Goal: Task Accomplishment & Management: Use online tool/utility

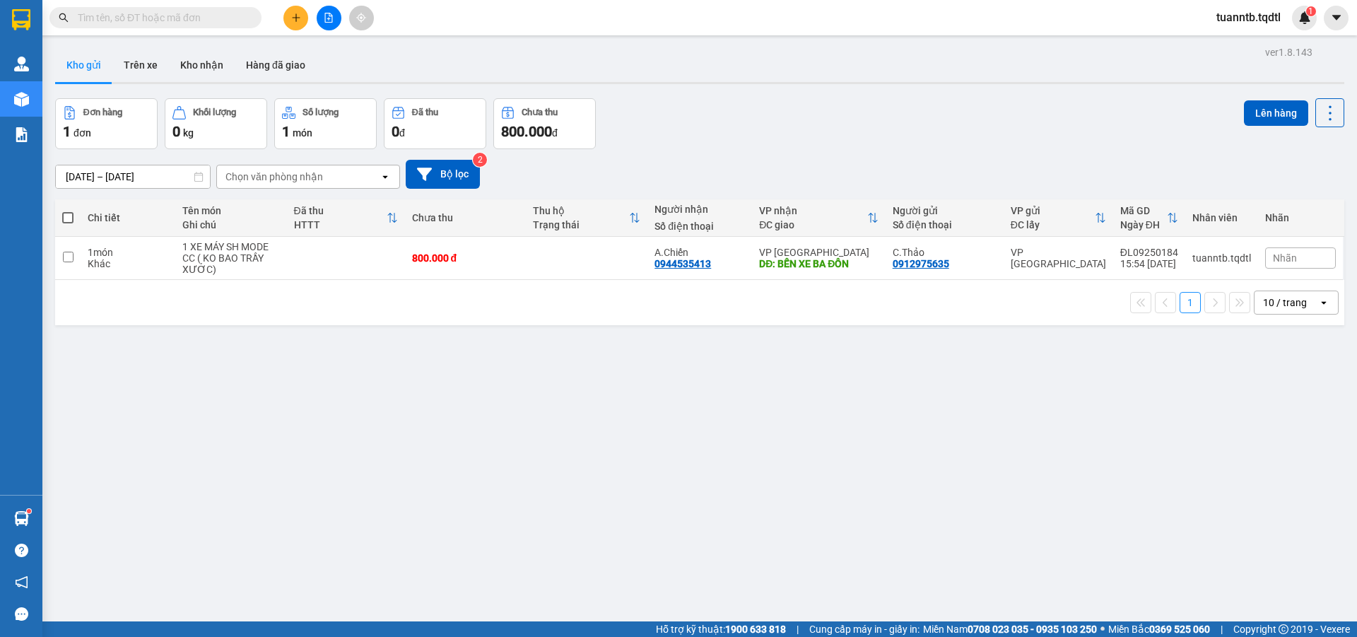
click at [331, 18] on icon "file-add" at bounding box center [329, 18] width 10 height 10
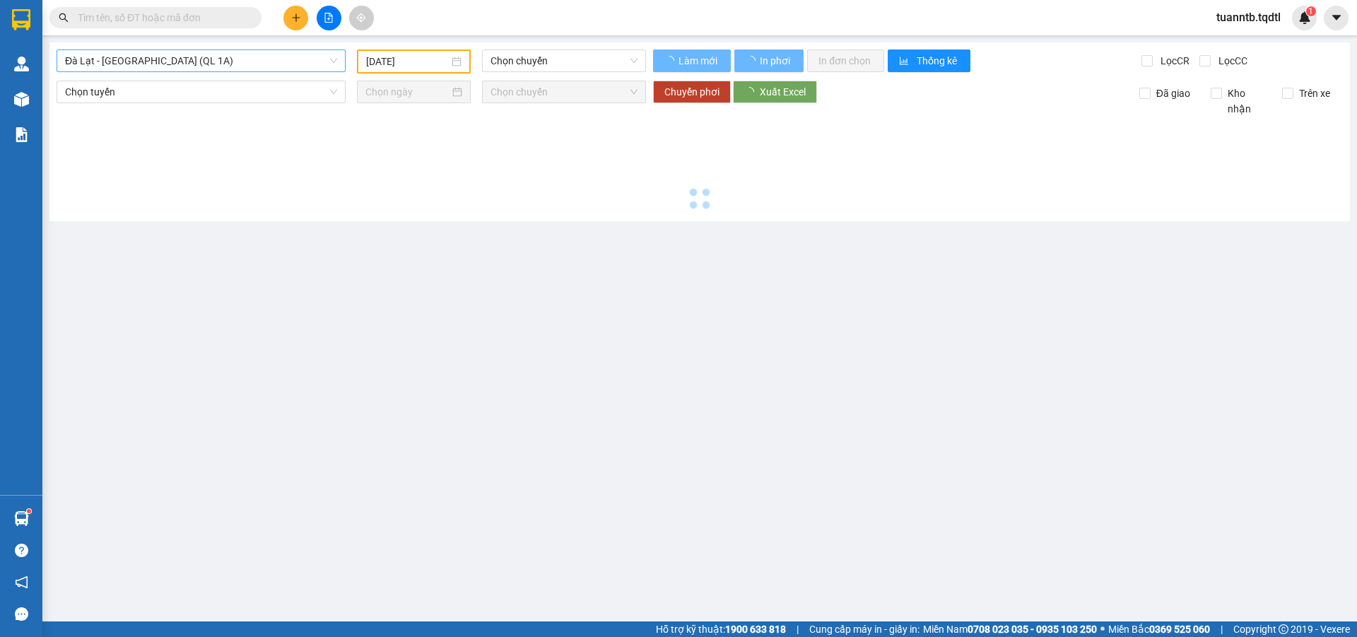
type input "[DATE]"
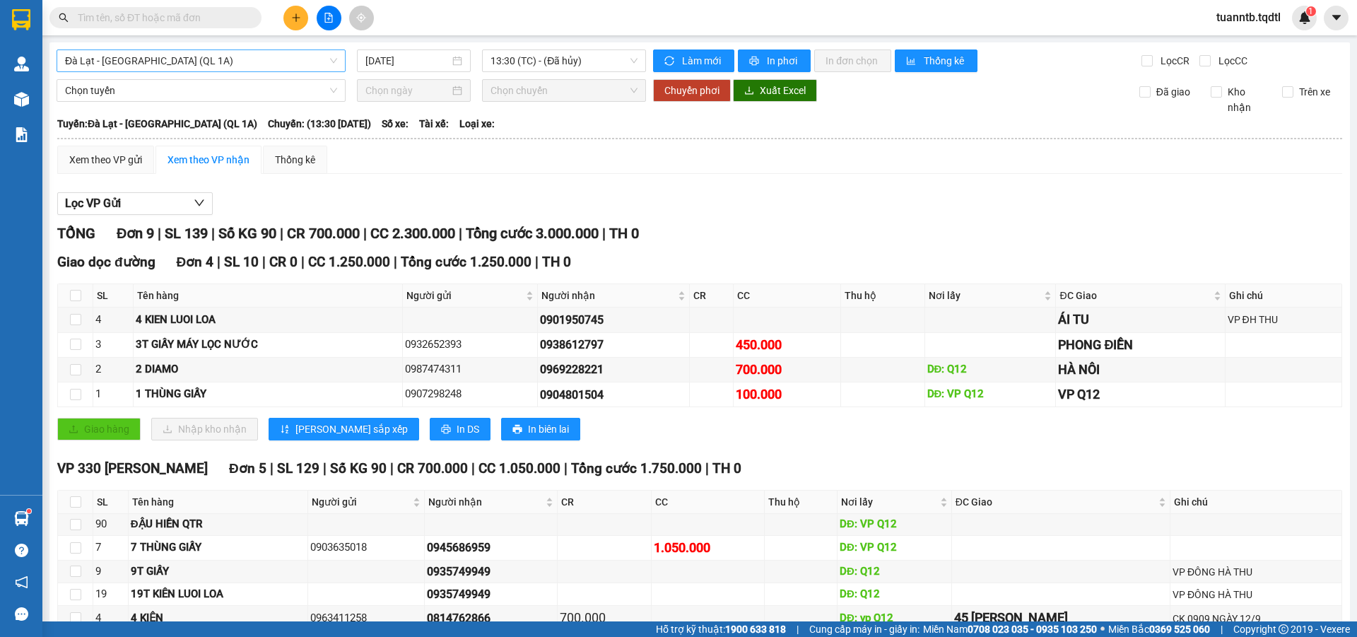
click at [146, 58] on span "Đà Lạt - [GEOGRAPHIC_DATA] (QL 1A)" at bounding box center [201, 60] width 272 height 21
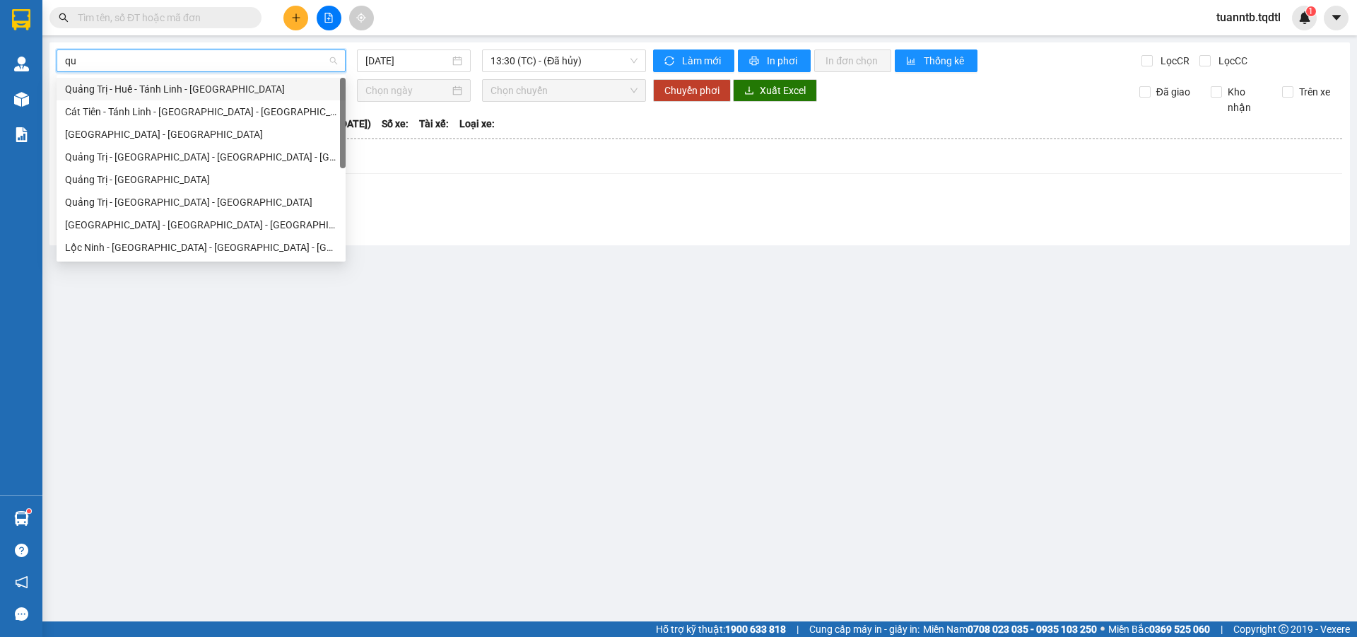
type input "qua"
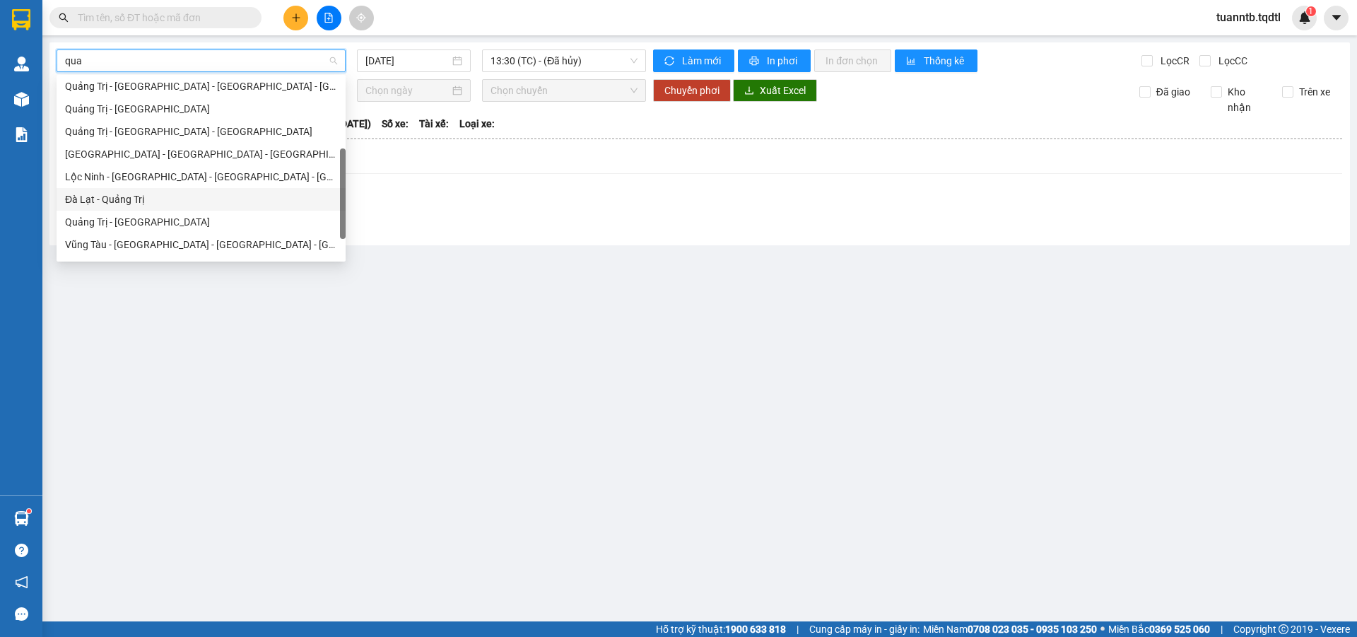
scroll to position [90, 0]
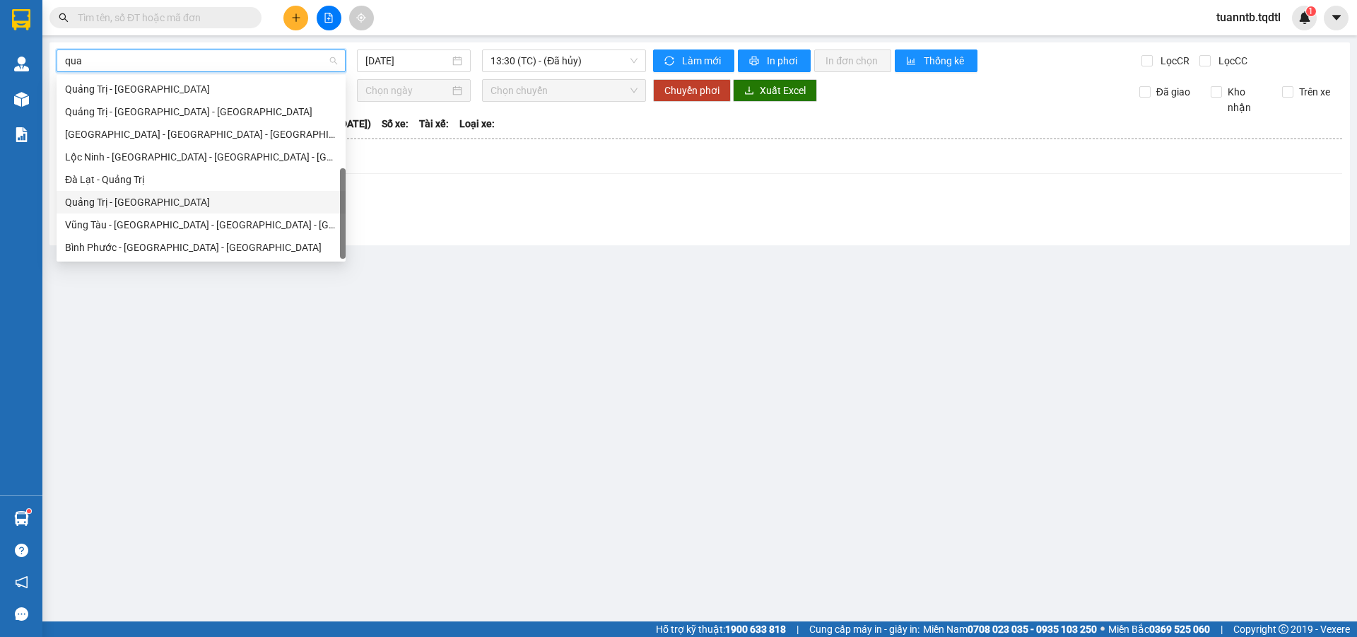
click at [141, 200] on div "Quảng Trị - [GEOGRAPHIC_DATA]" at bounding box center [201, 202] width 272 height 16
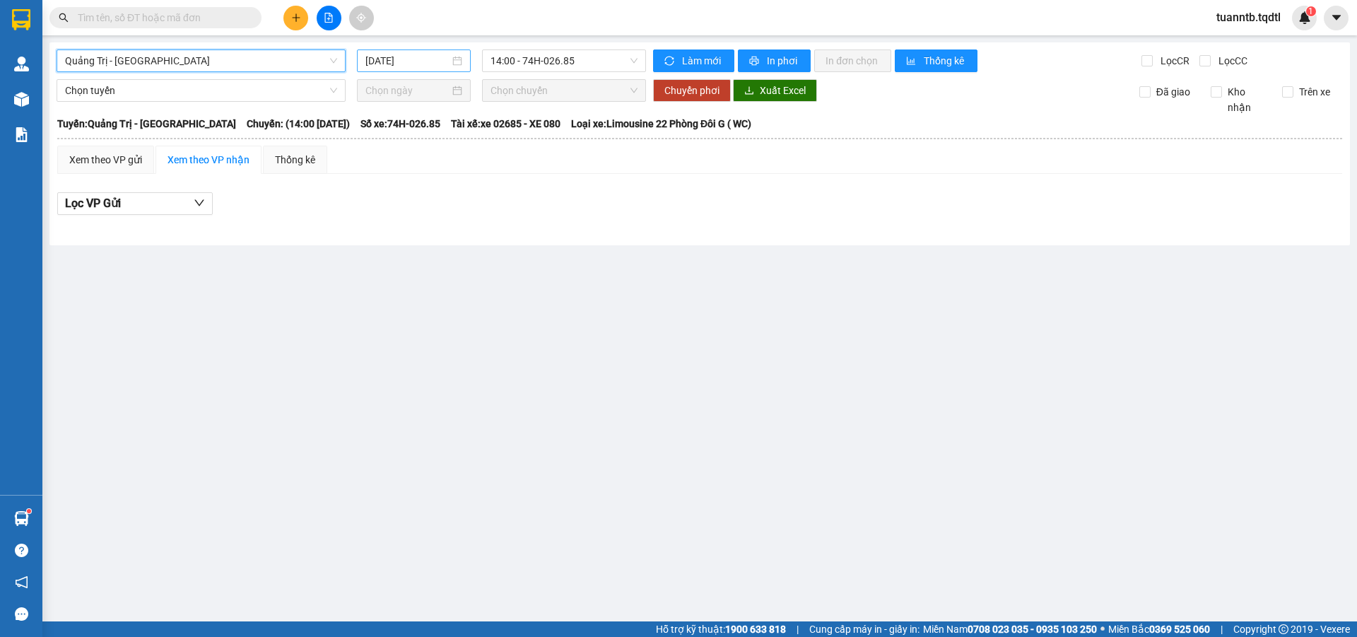
click at [405, 62] on input "[DATE]" at bounding box center [407, 61] width 84 height 16
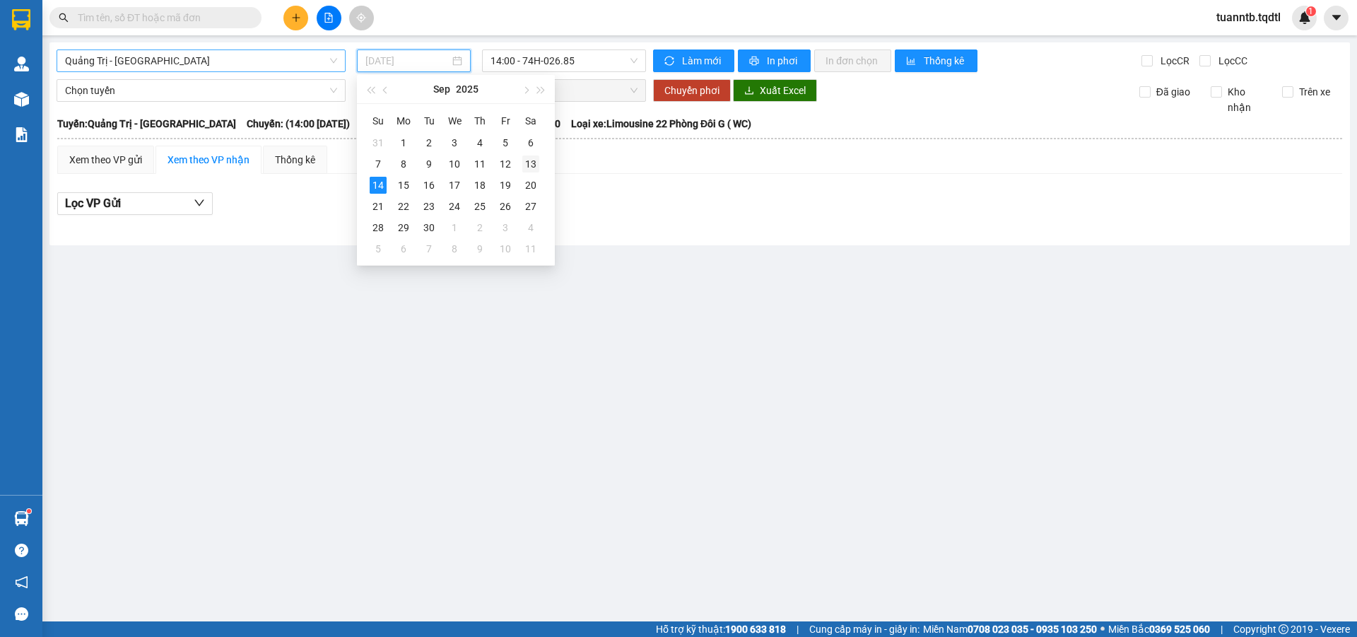
click at [538, 163] on div "13" at bounding box center [530, 163] width 17 height 17
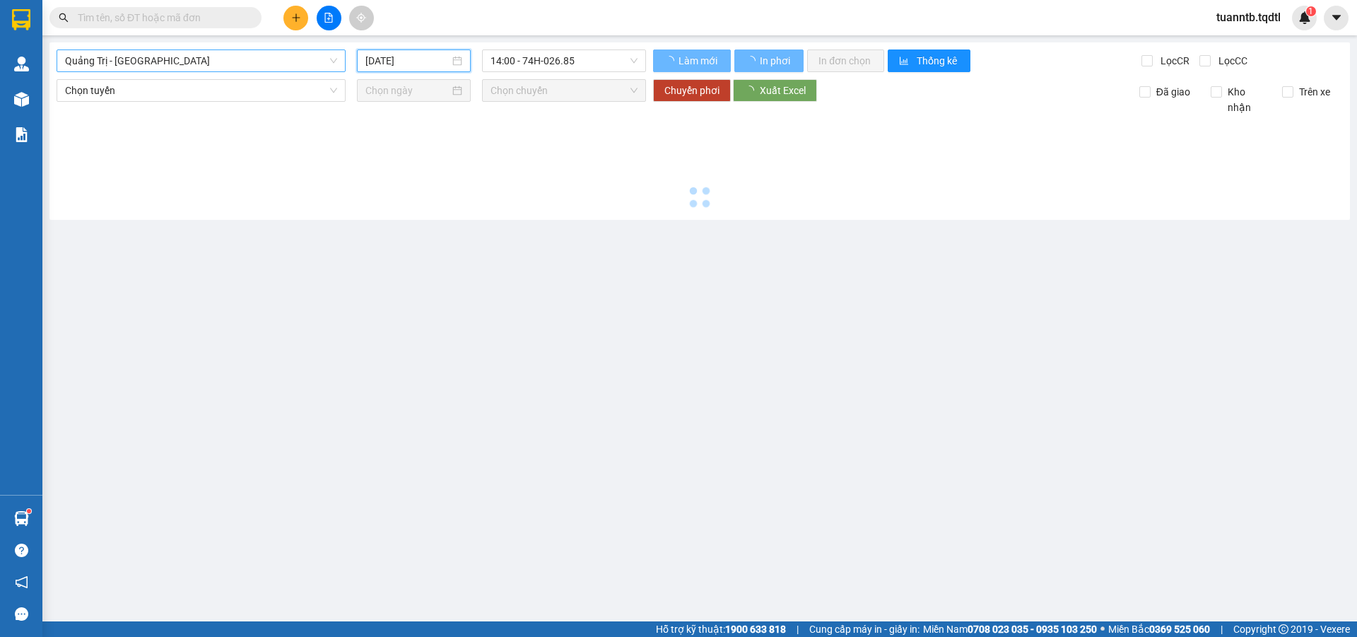
type input "[DATE]"
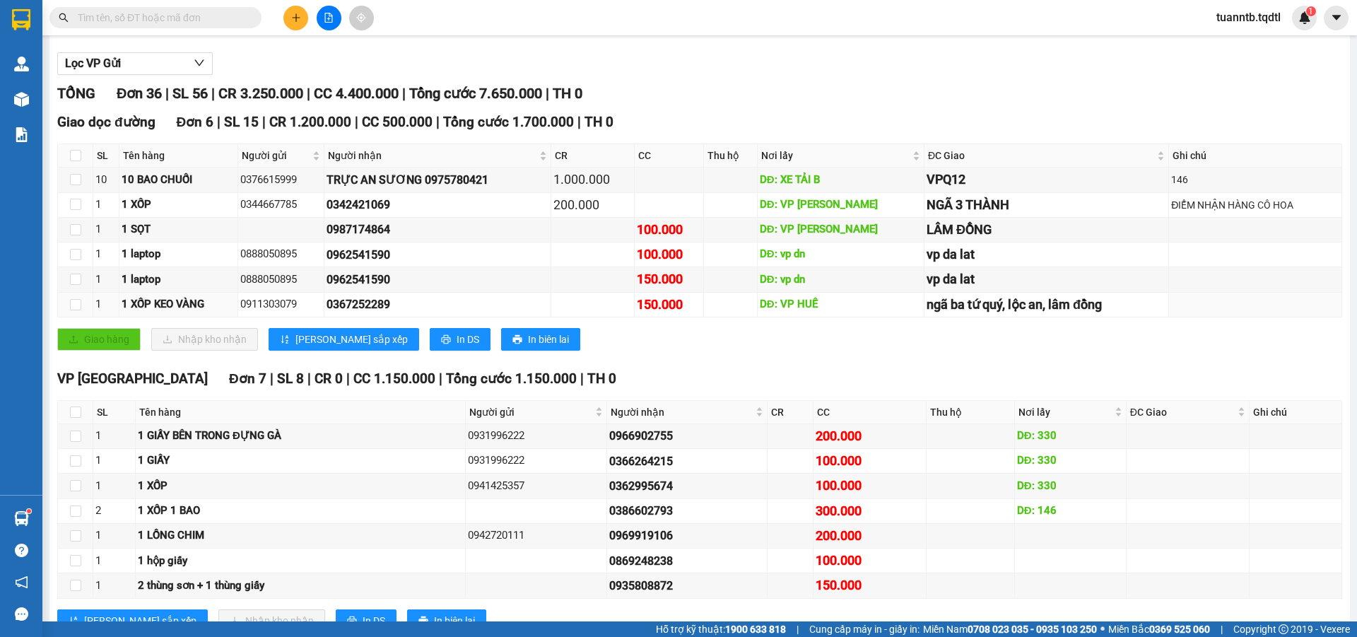
scroll to position [424, 0]
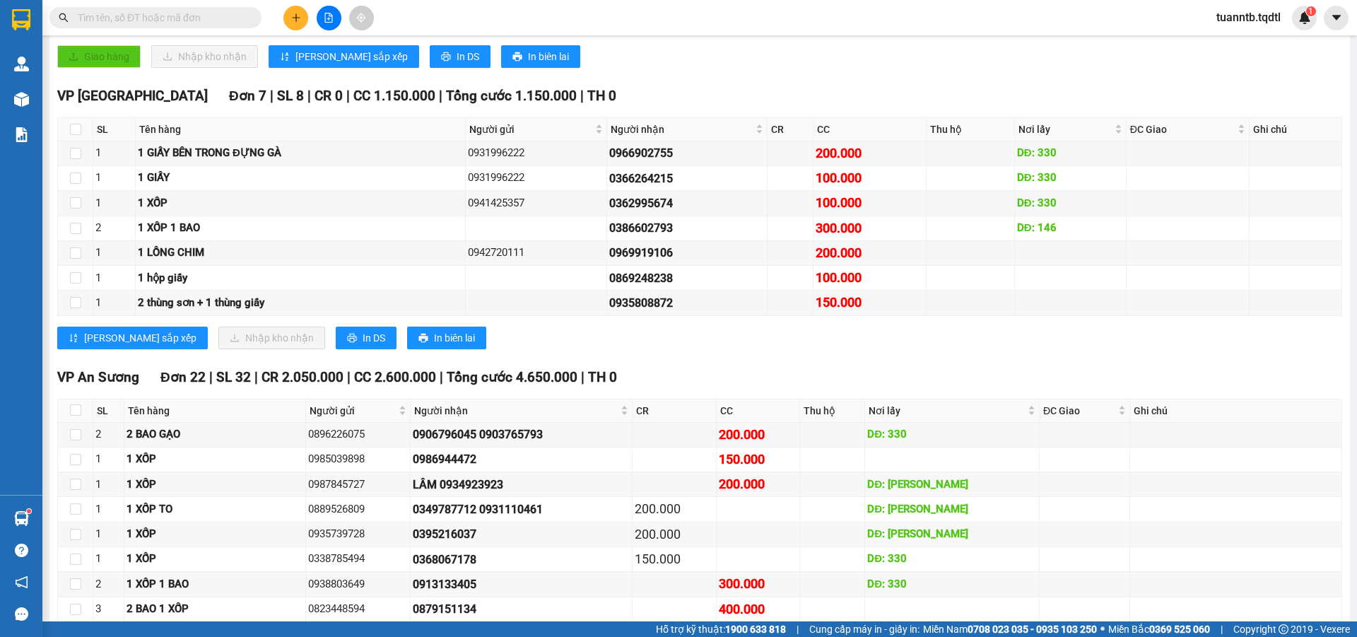
drag, startPoint x: 808, startPoint y: 316, endPoint x: 785, endPoint y: 373, distance: 61.5
click at [785, 373] on div "VP An Sương Đơn 22 | SL 32 | CR 2.050.000 | CC 2.600.000 | Tổng cước 4.650.000 …" at bounding box center [699, 377] width 1285 height 21
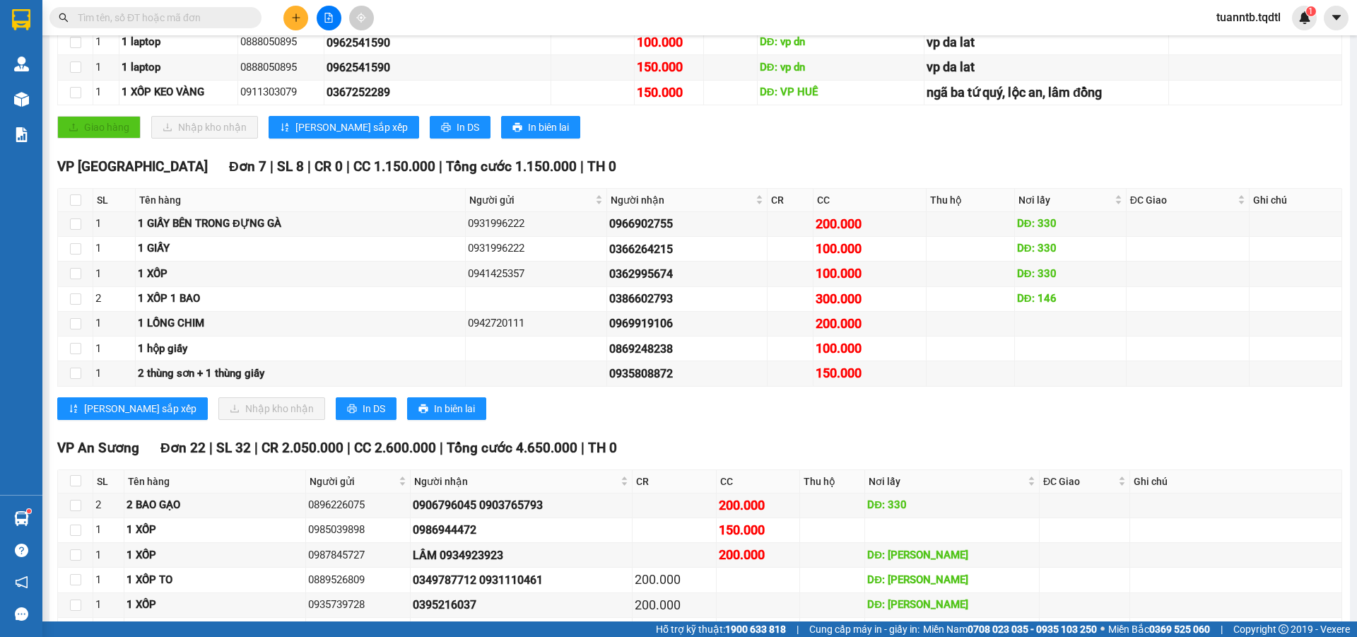
scroll to position [565, 0]
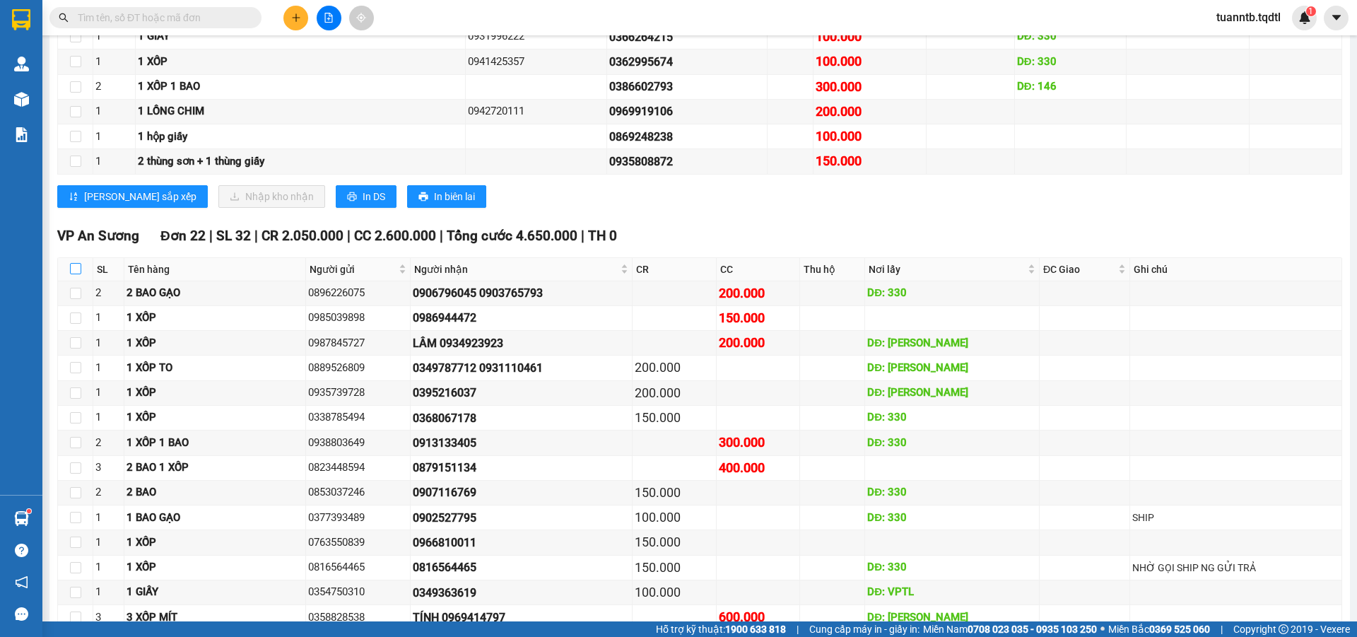
click at [80, 268] on input "checkbox" at bounding box center [75, 268] width 11 height 11
checkbox input "true"
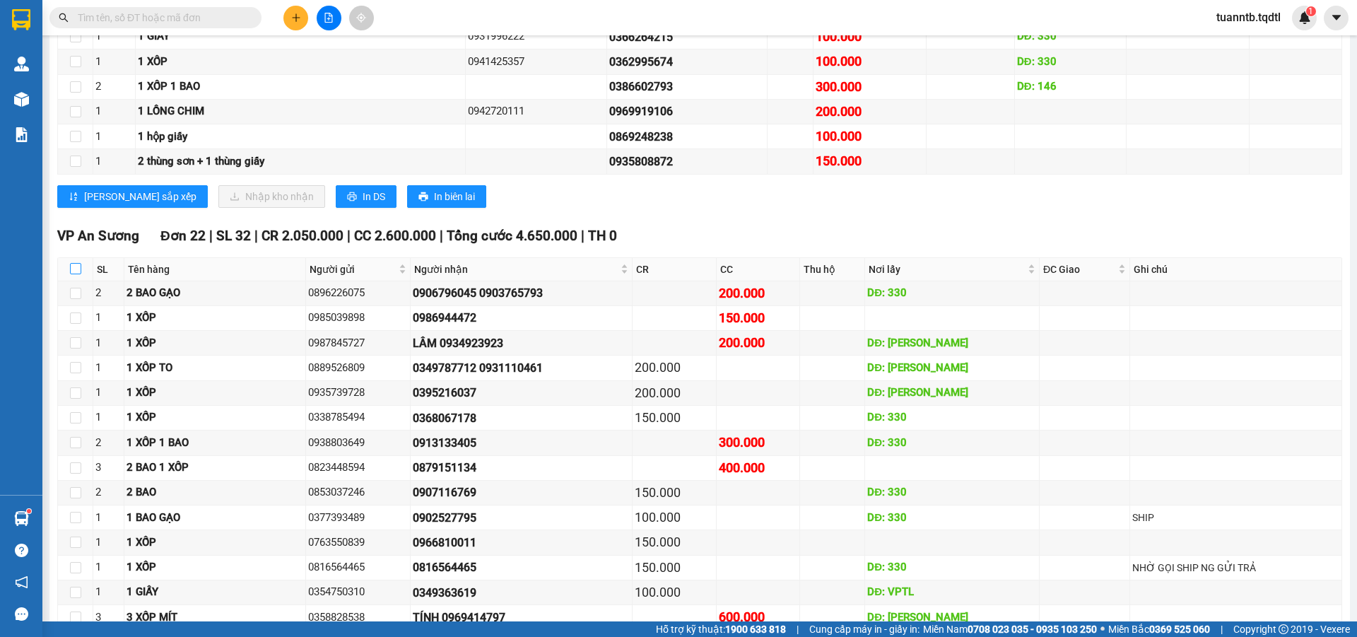
checkbox input "true"
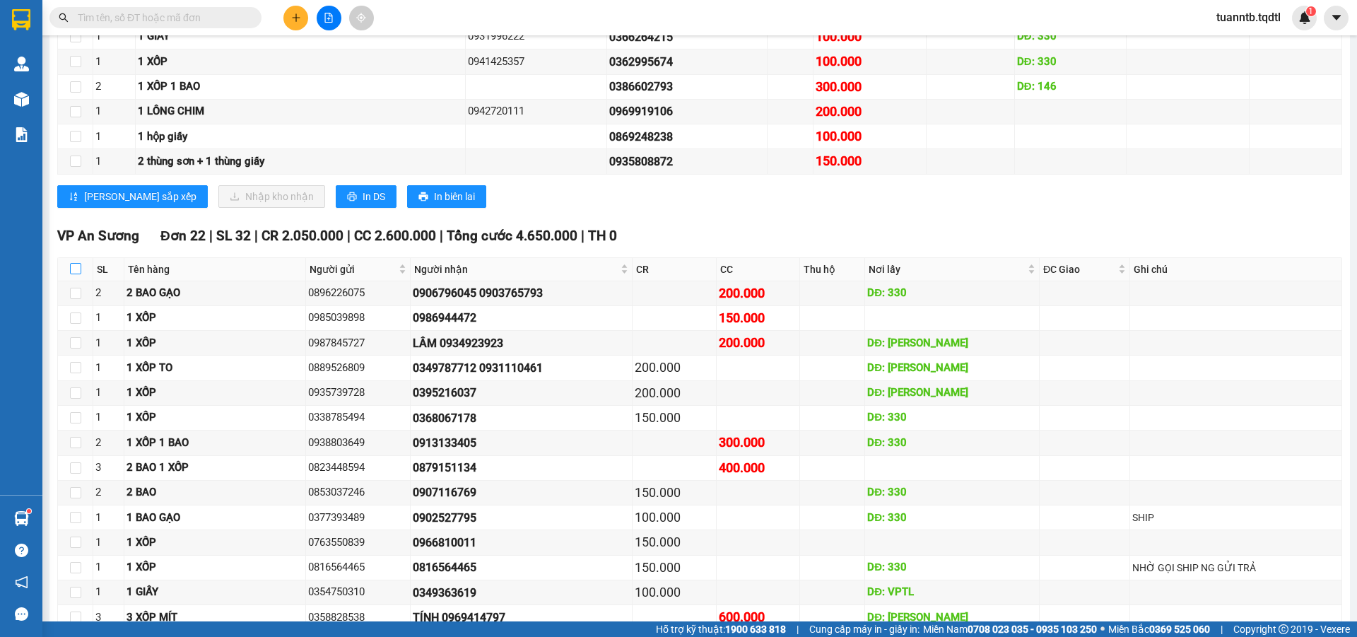
checkbox input "true"
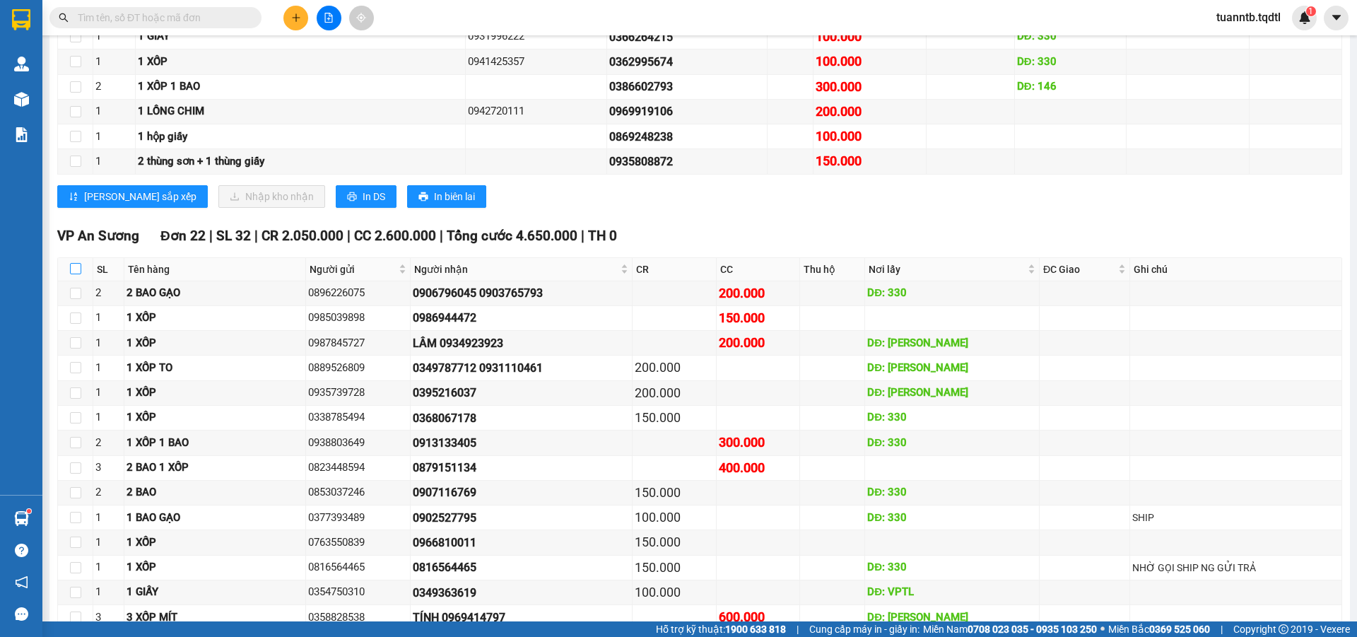
checkbox input "true"
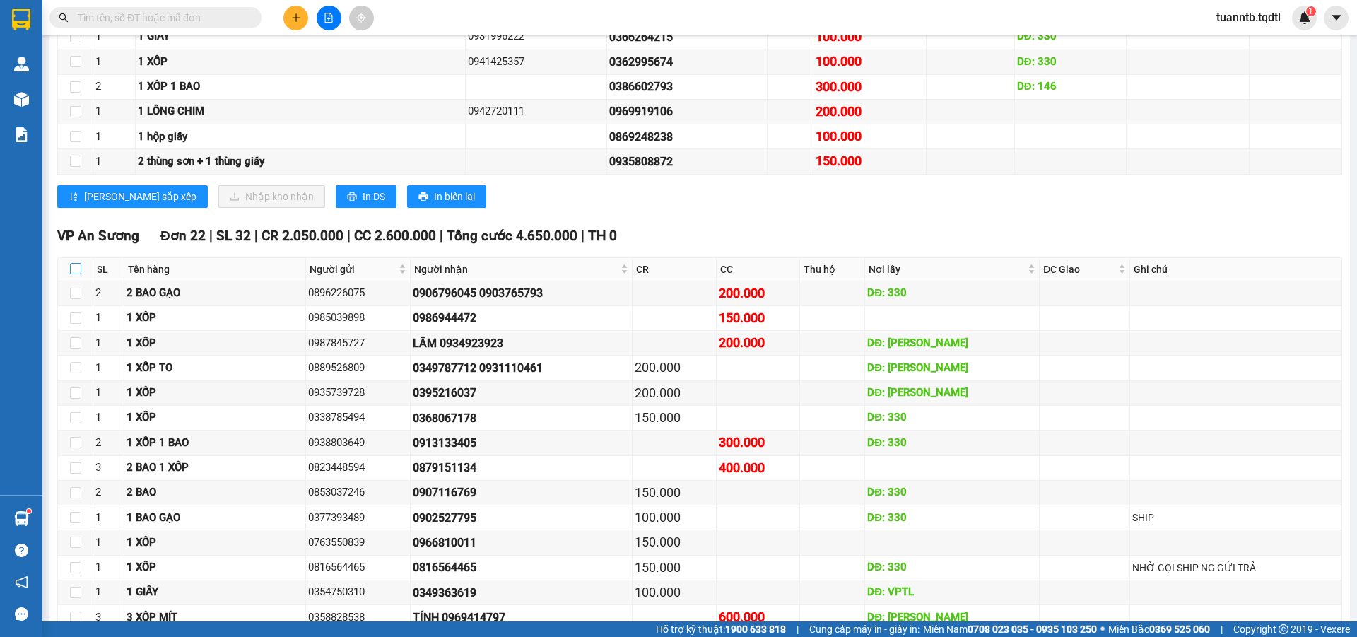
checkbox input "true"
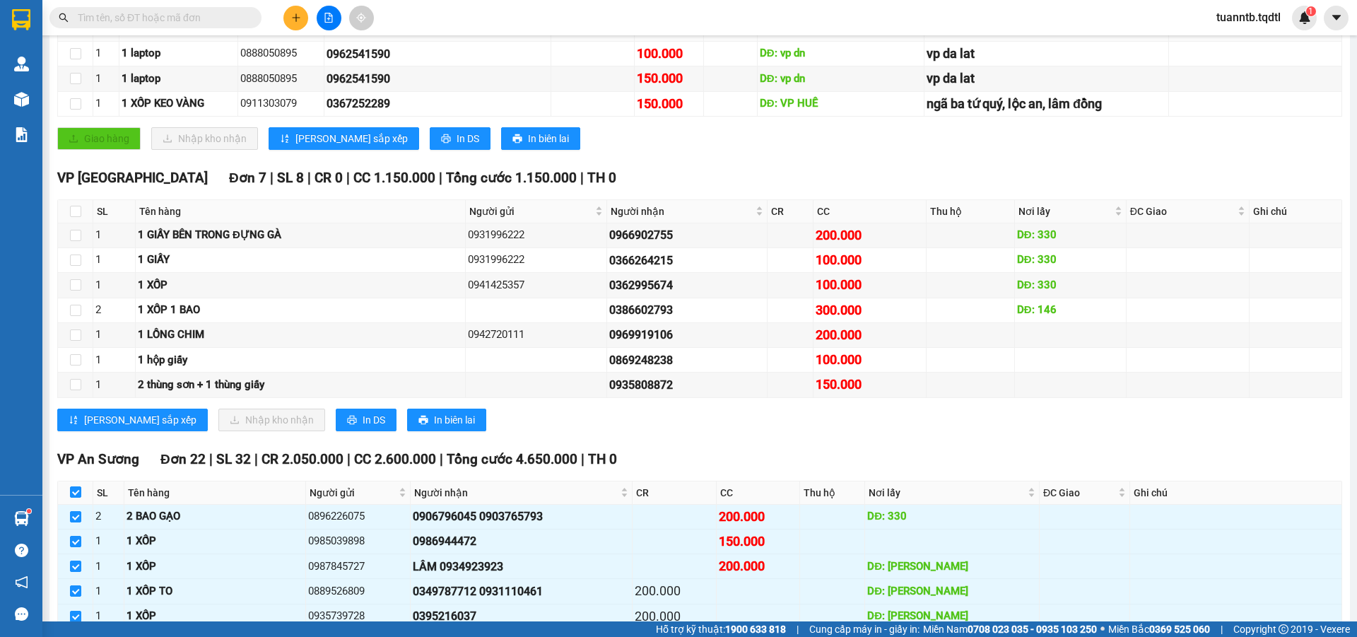
scroll to position [0, 0]
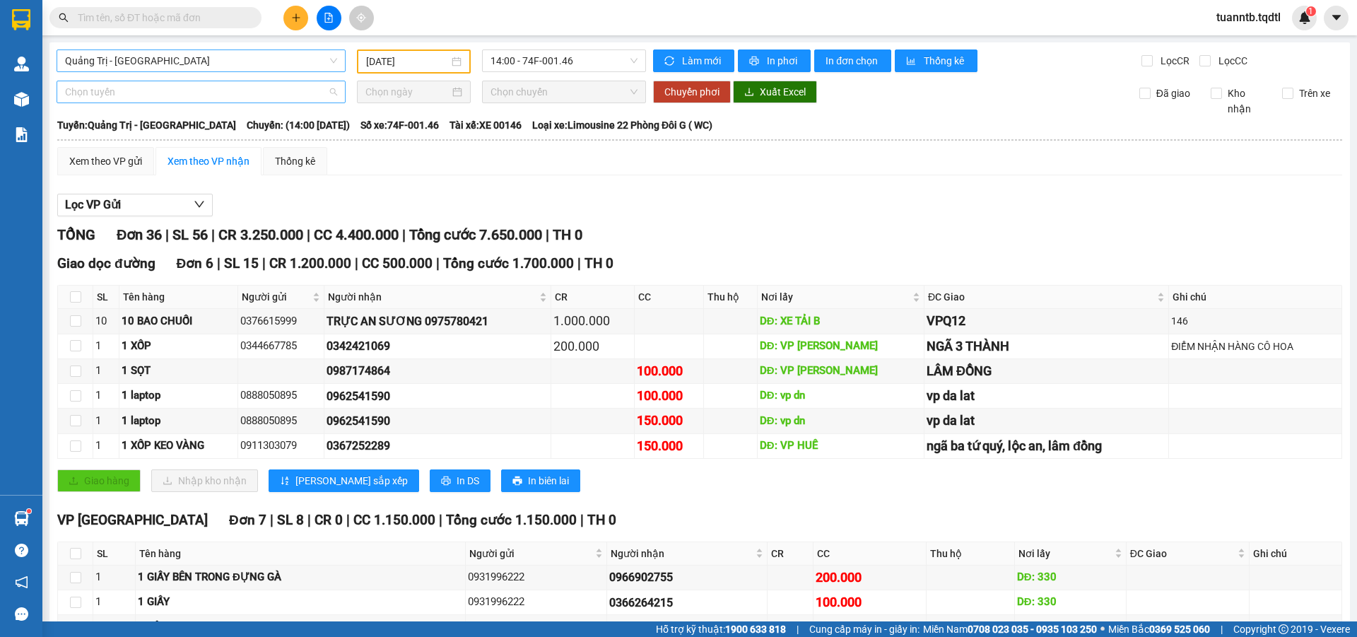
click at [116, 90] on span "Chọn tuyến" at bounding box center [201, 91] width 272 height 21
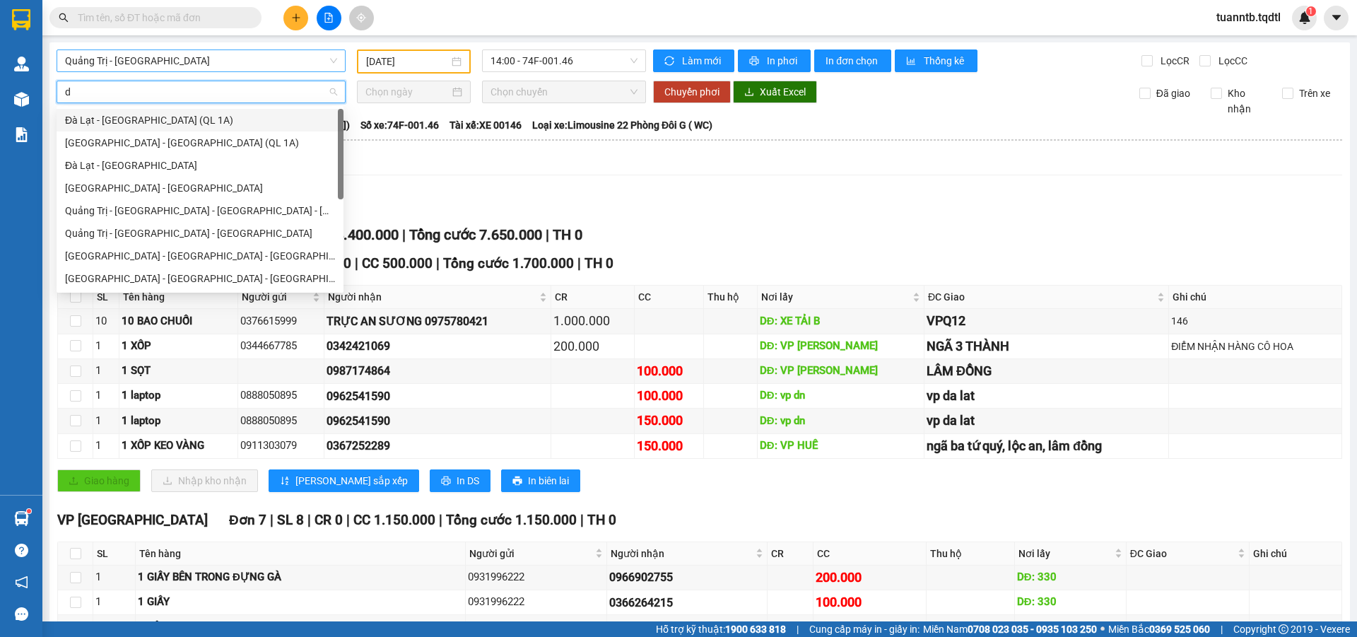
type input "da"
click at [141, 168] on div "Đà Lạt - Sài Gòn" at bounding box center [200, 166] width 270 height 16
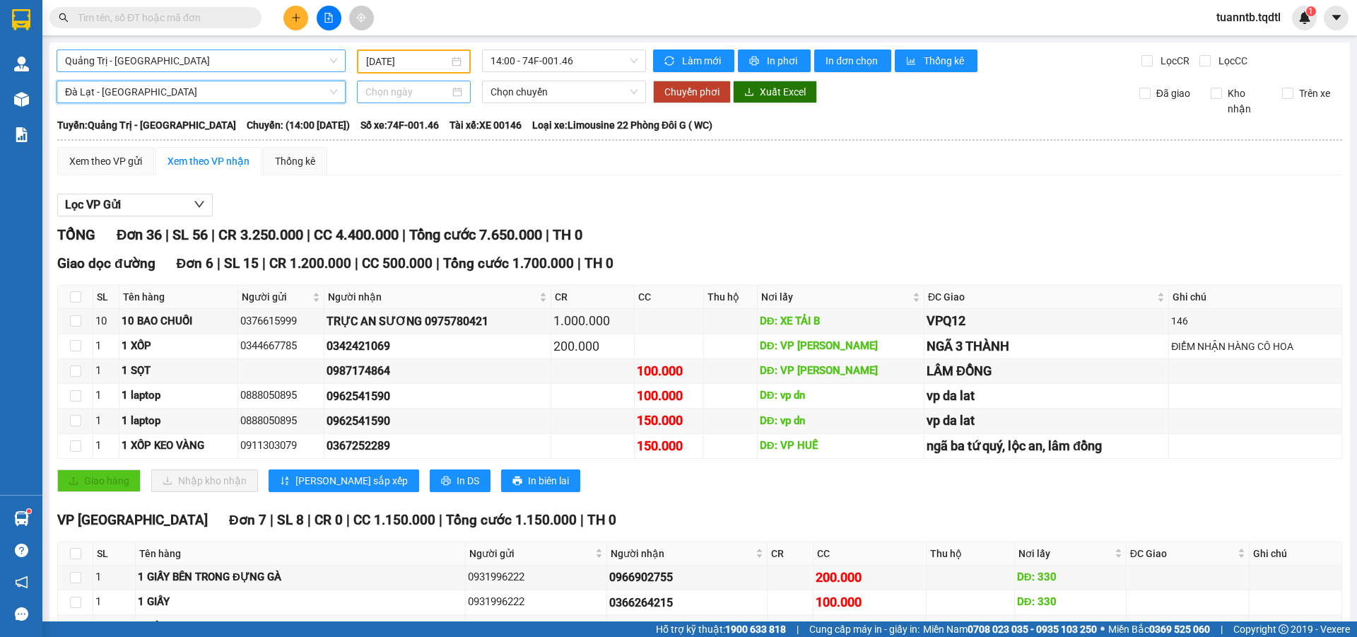
click at [406, 101] on div at bounding box center [414, 92] width 114 height 23
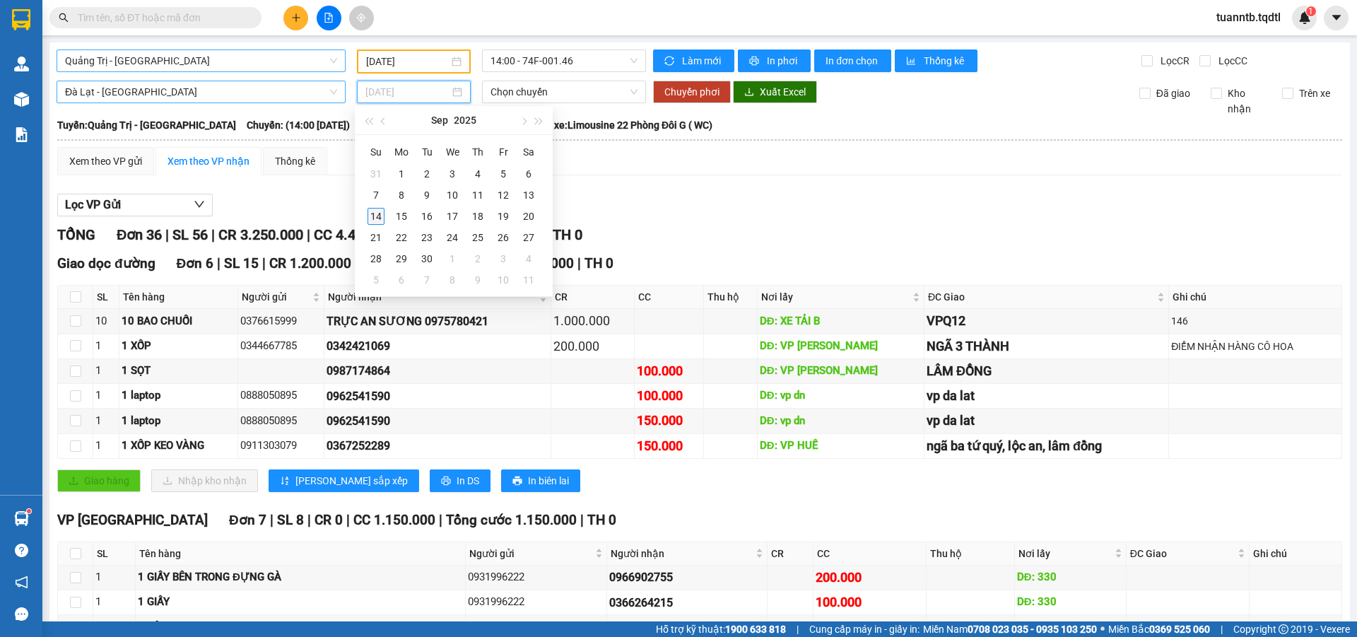
type input "[DATE]"
drag, startPoint x: 376, startPoint y: 215, endPoint x: 414, endPoint y: 199, distance: 41.5
click at [377, 215] on div "14" at bounding box center [375, 216] width 17 height 17
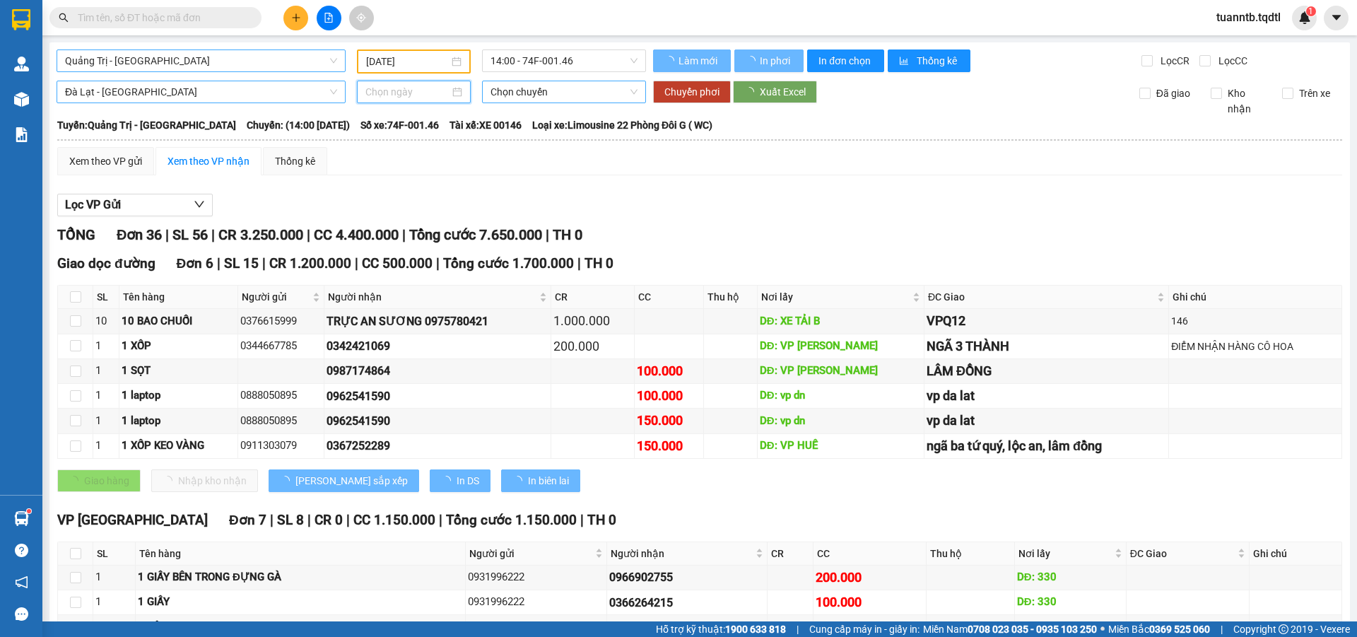
type input "[DATE]"
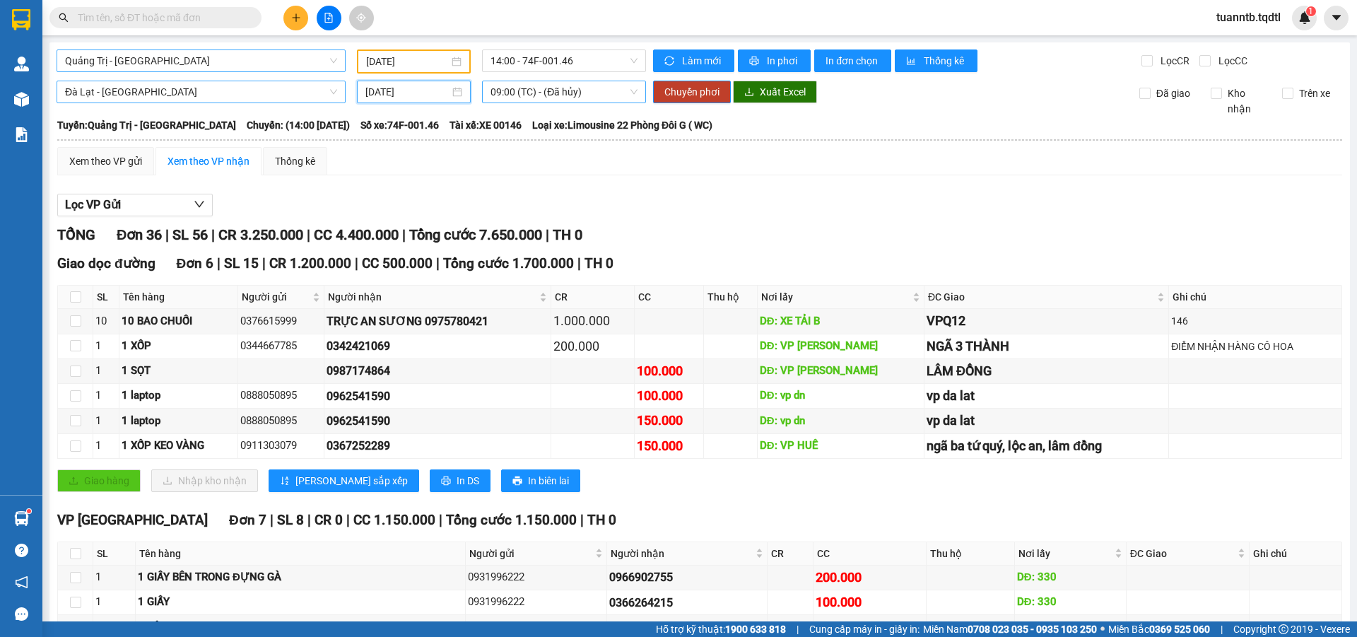
click at [530, 93] on span "09:00 (TC) - (Đã hủy)" at bounding box center [563, 91] width 147 height 21
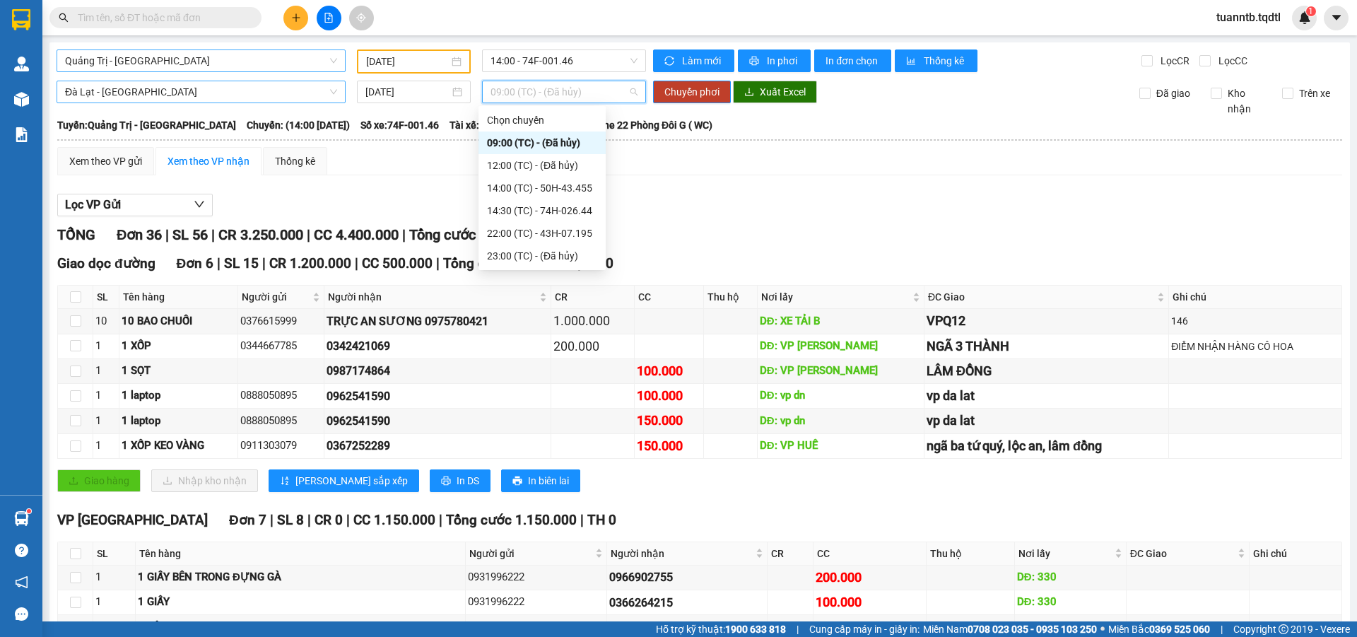
click at [539, 141] on div "09:00 (TC) - (Đã hủy)" at bounding box center [542, 143] width 110 height 16
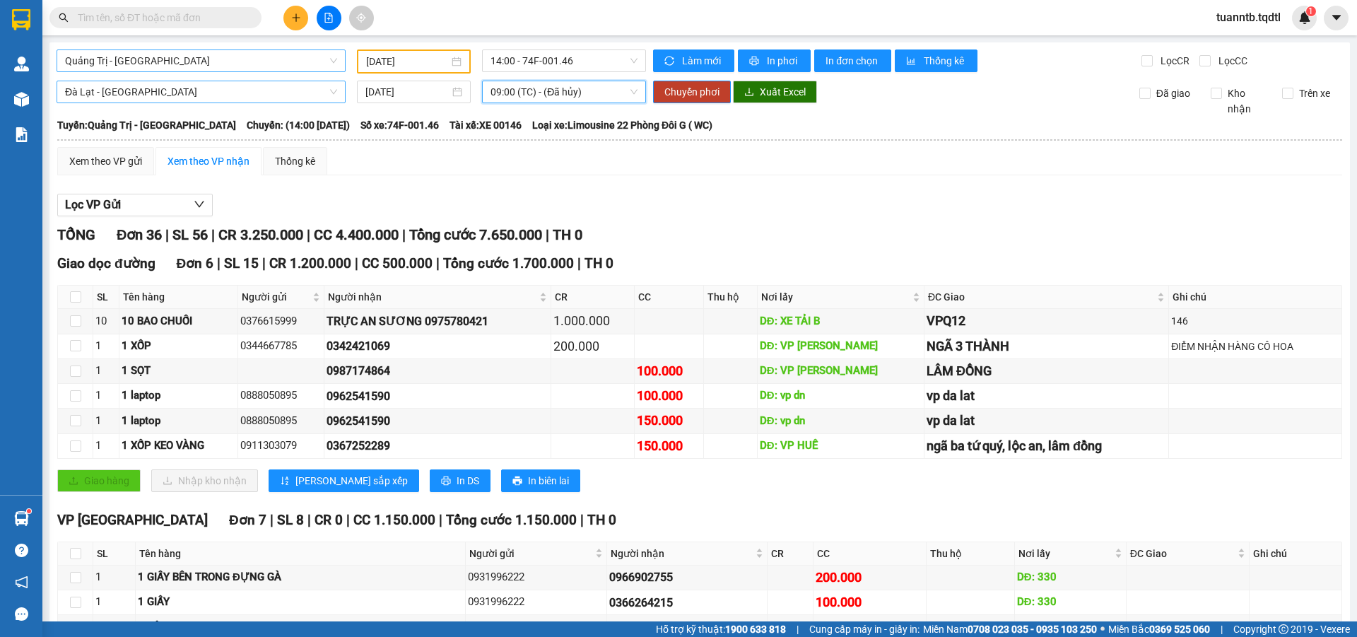
click at [558, 94] on span "09:00 (TC) - (Đã hủy)" at bounding box center [563, 91] width 147 height 21
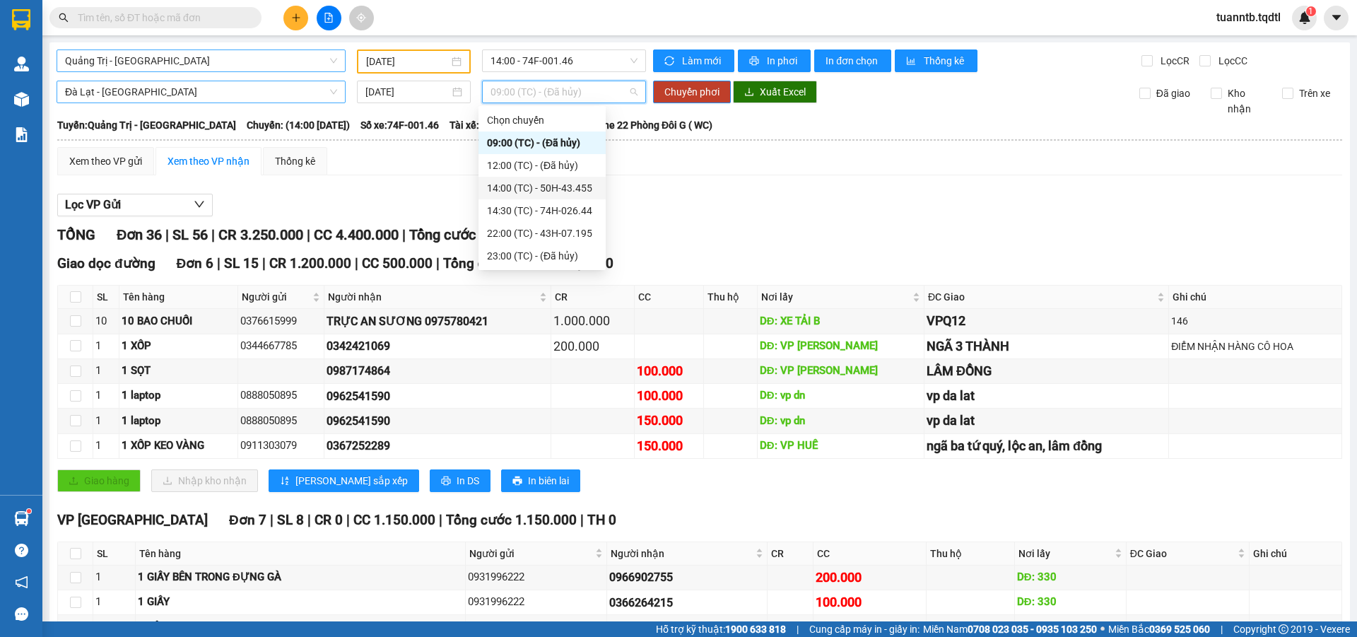
click at [566, 185] on div "14:00 (TC) - 50H-43.455" at bounding box center [542, 188] width 110 height 16
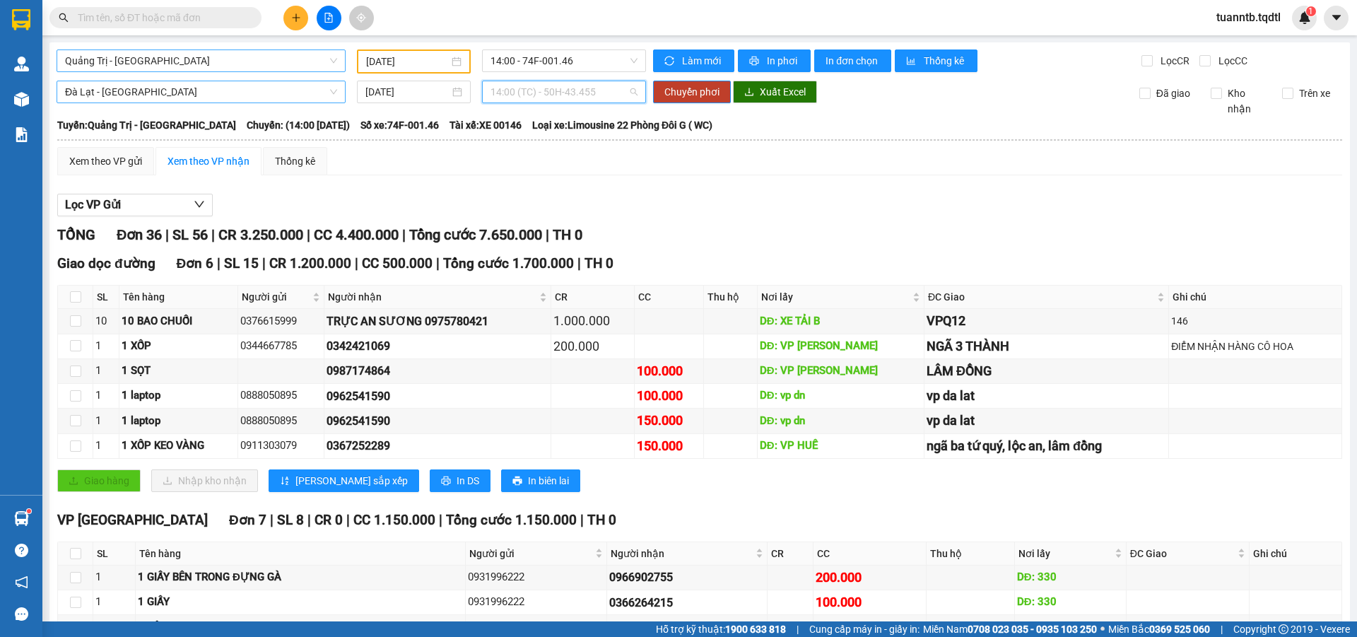
click at [545, 81] on div "14:00 (TC) - 50H-43.455" at bounding box center [564, 92] width 164 height 23
click at [766, 52] on button "In phơi" at bounding box center [774, 60] width 73 height 23
click at [769, 56] on span "In phơi" at bounding box center [783, 61] width 33 height 16
click at [784, 57] on span "In phơi" at bounding box center [783, 61] width 33 height 16
click at [754, 59] on span "printer" at bounding box center [755, 61] width 12 height 11
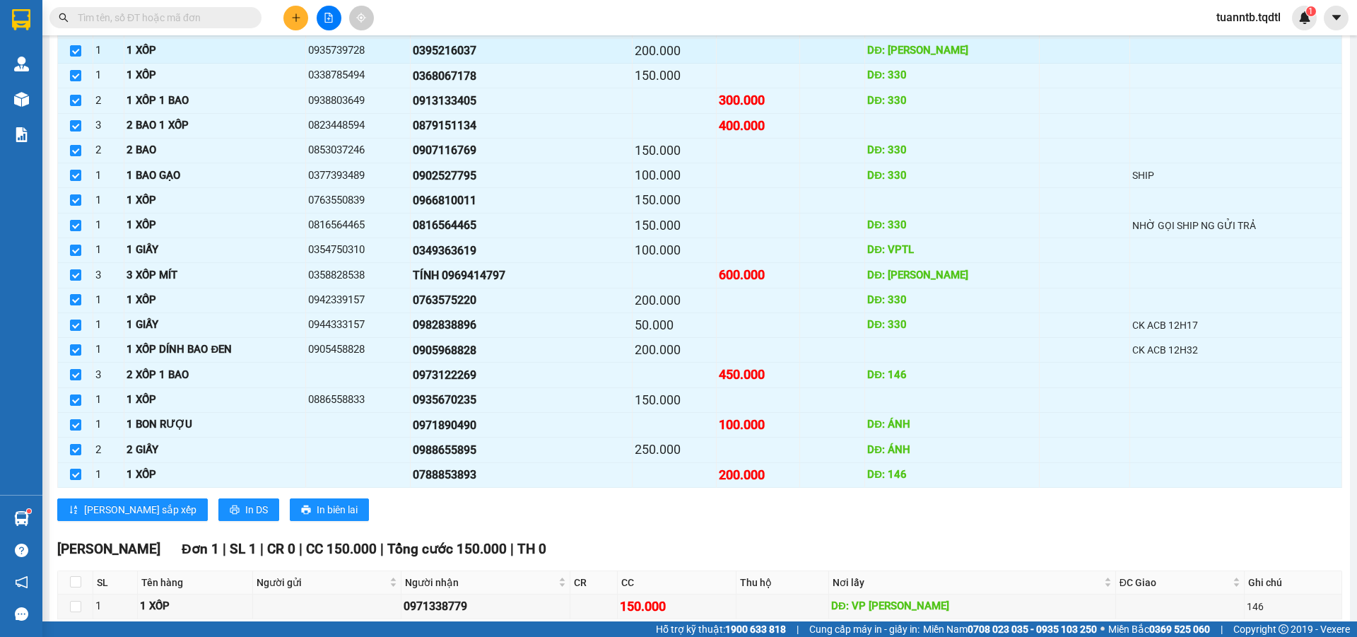
scroll to position [766, 0]
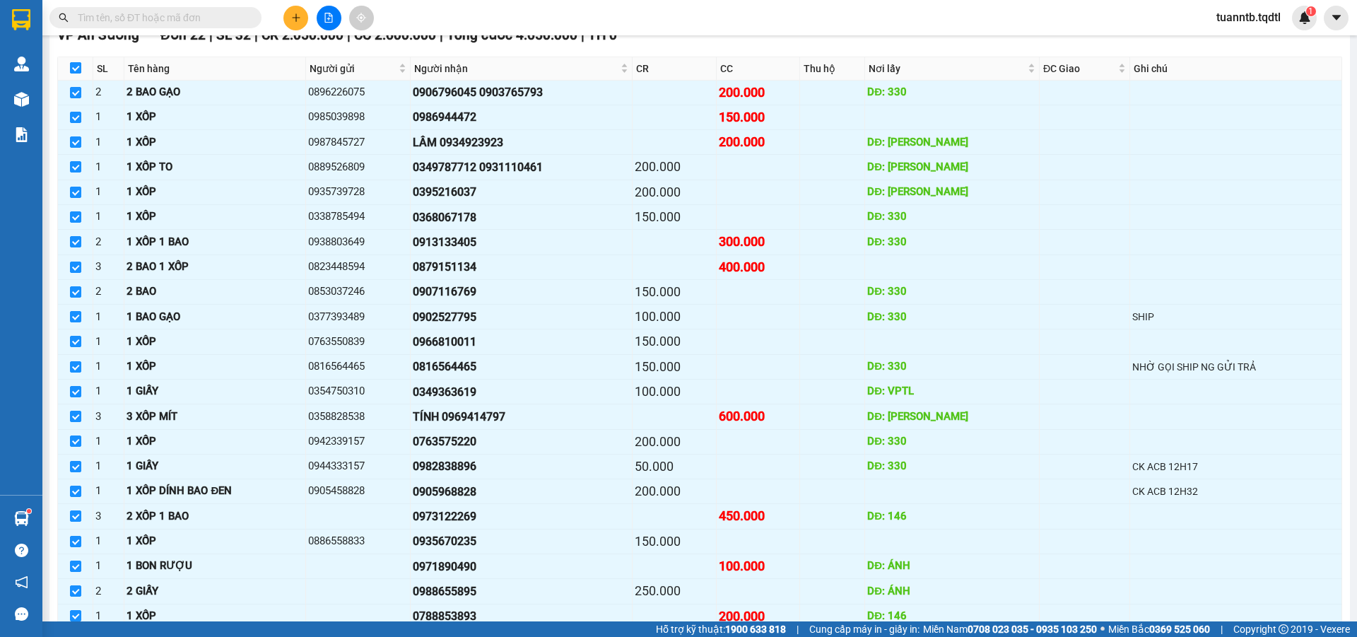
click at [71, 66] on input "checkbox" at bounding box center [75, 67] width 11 height 11
checkbox input "false"
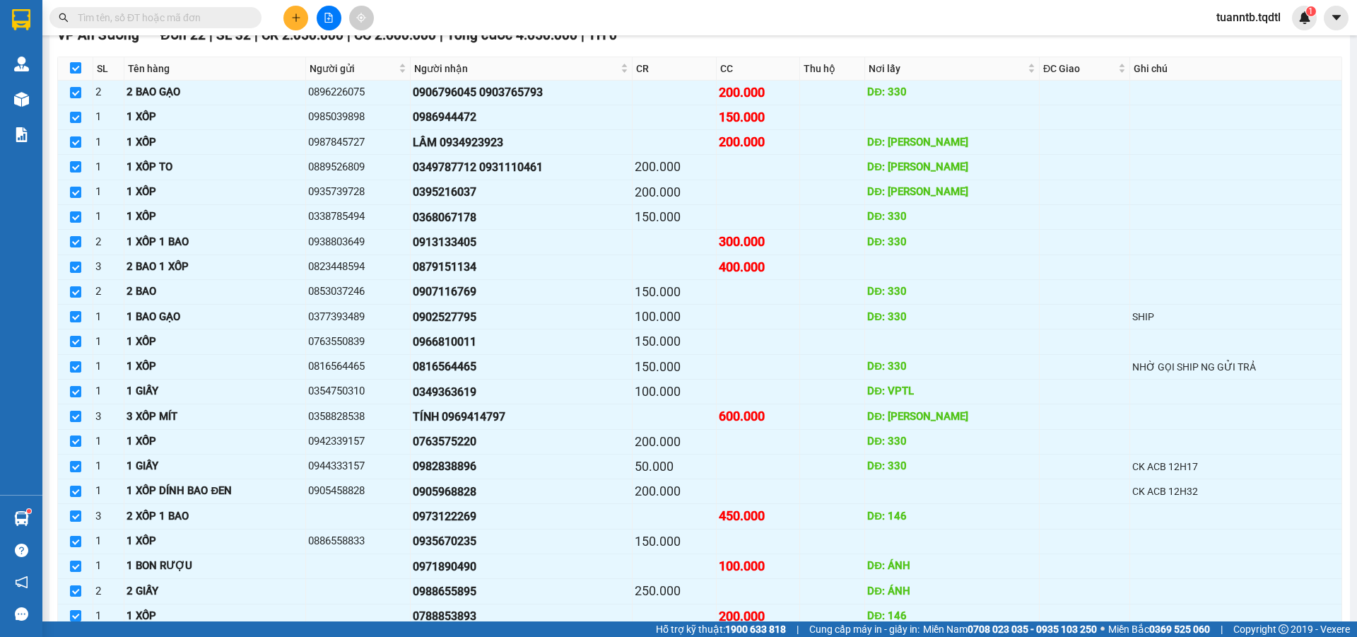
checkbox input "false"
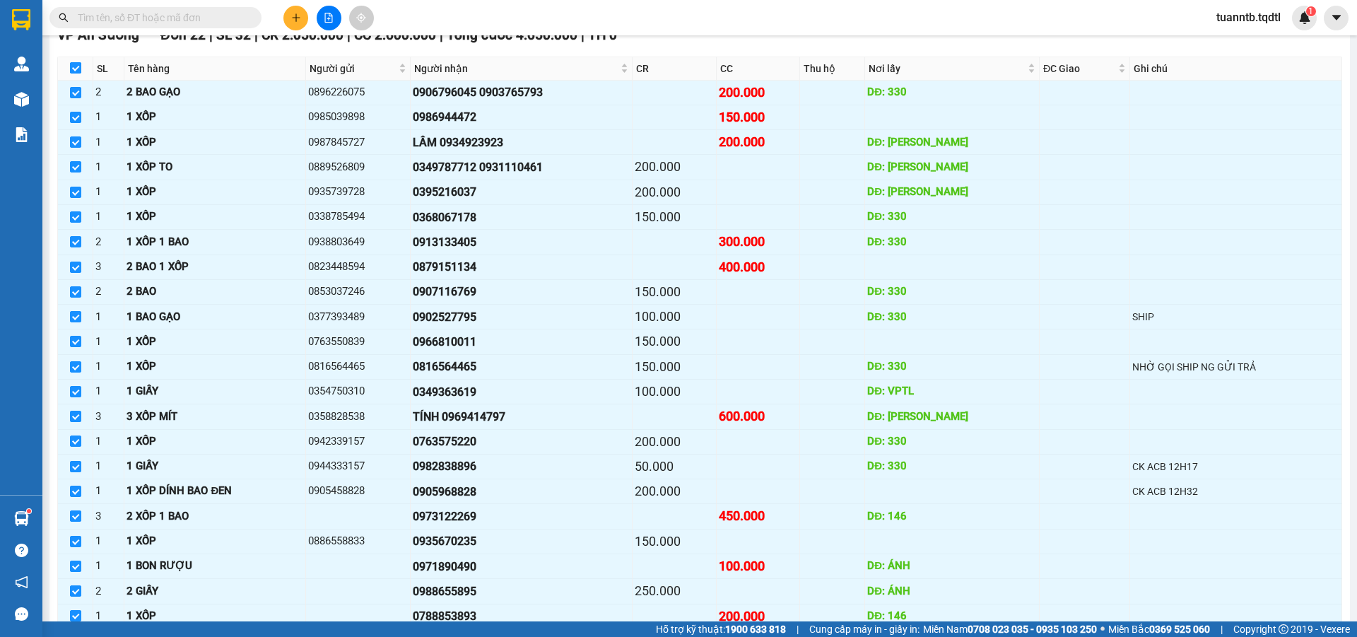
checkbox input "false"
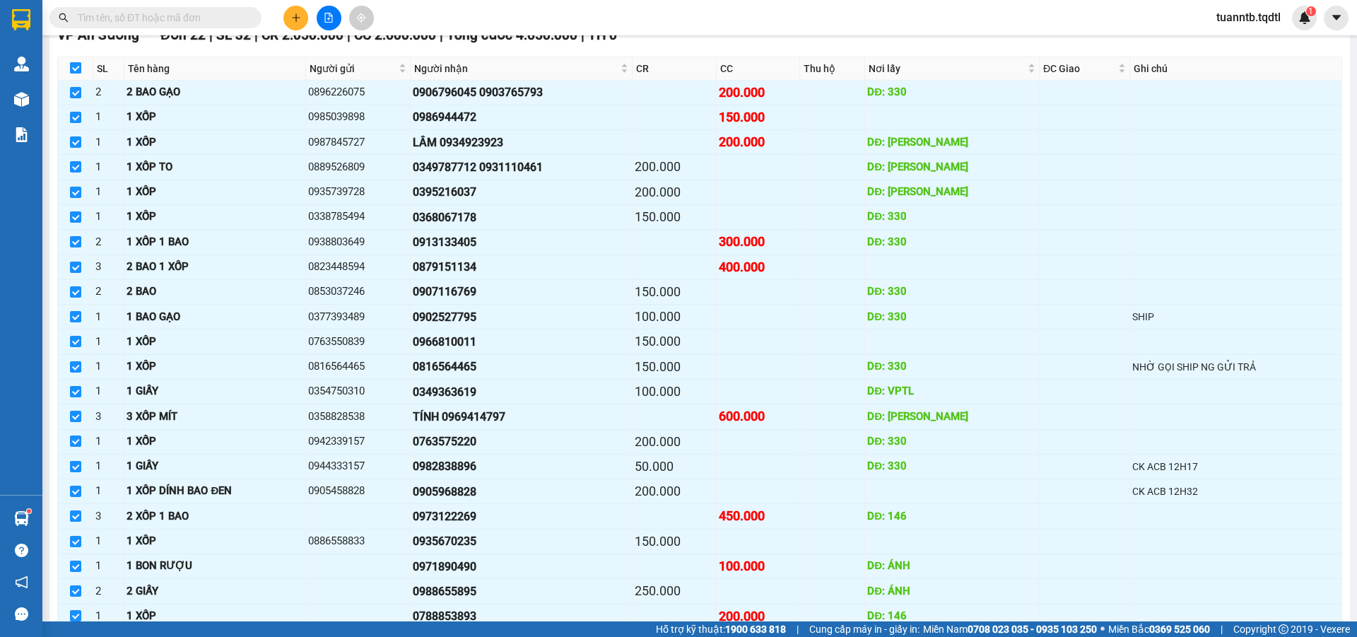
checkbox input "false"
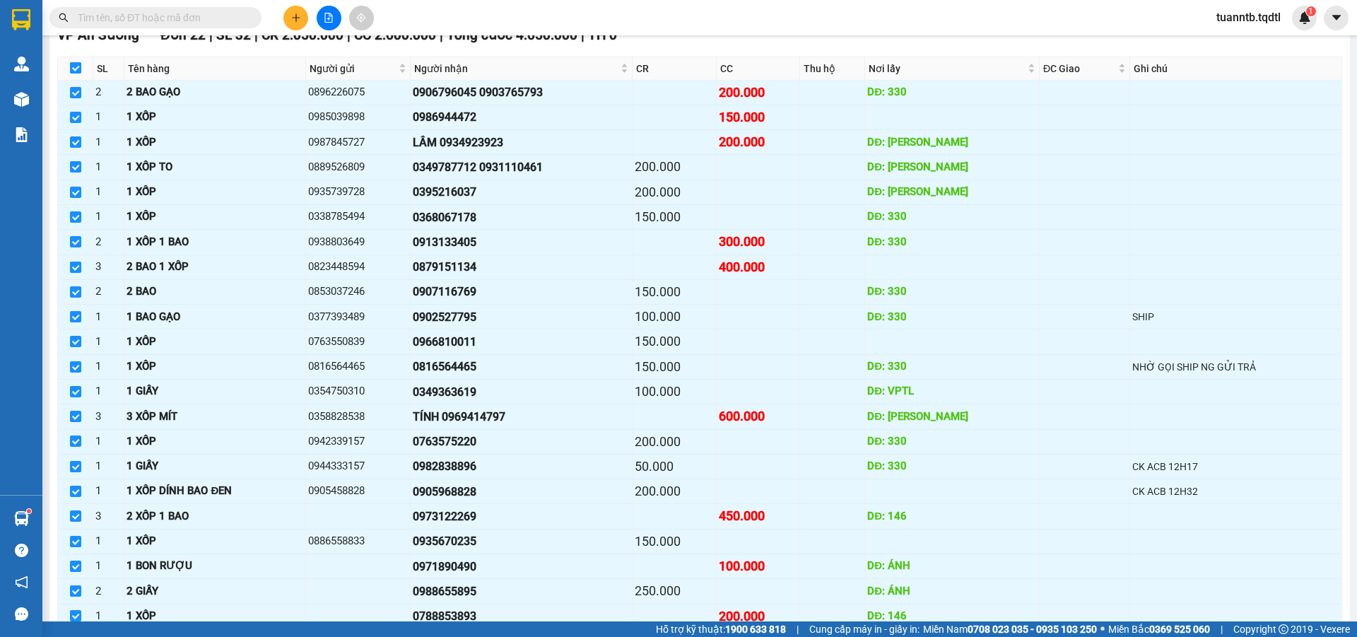
checkbox input "false"
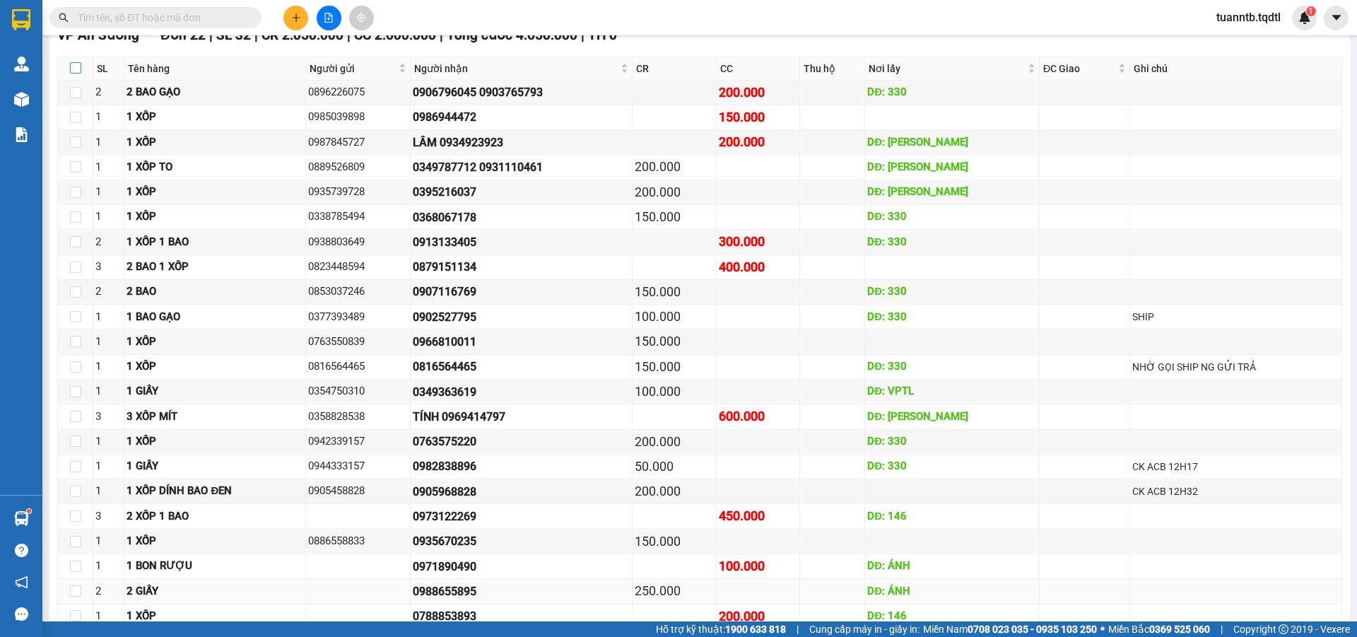
scroll to position [837, 0]
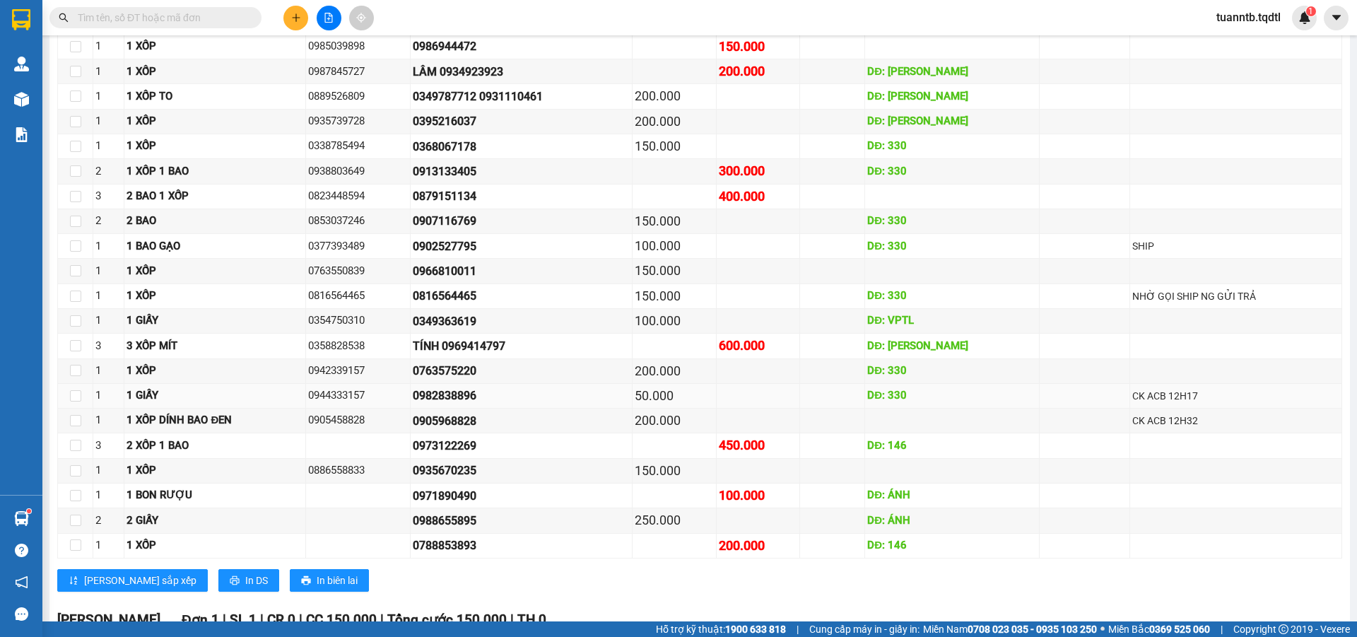
drag, startPoint x: 275, startPoint y: 454, endPoint x: 228, endPoint y: 386, distance: 82.3
click at [228, 386] on td "1 GIẤY" at bounding box center [214, 396] width 181 height 25
click at [78, 296] on input "checkbox" at bounding box center [75, 295] width 11 height 11
checkbox input "true"
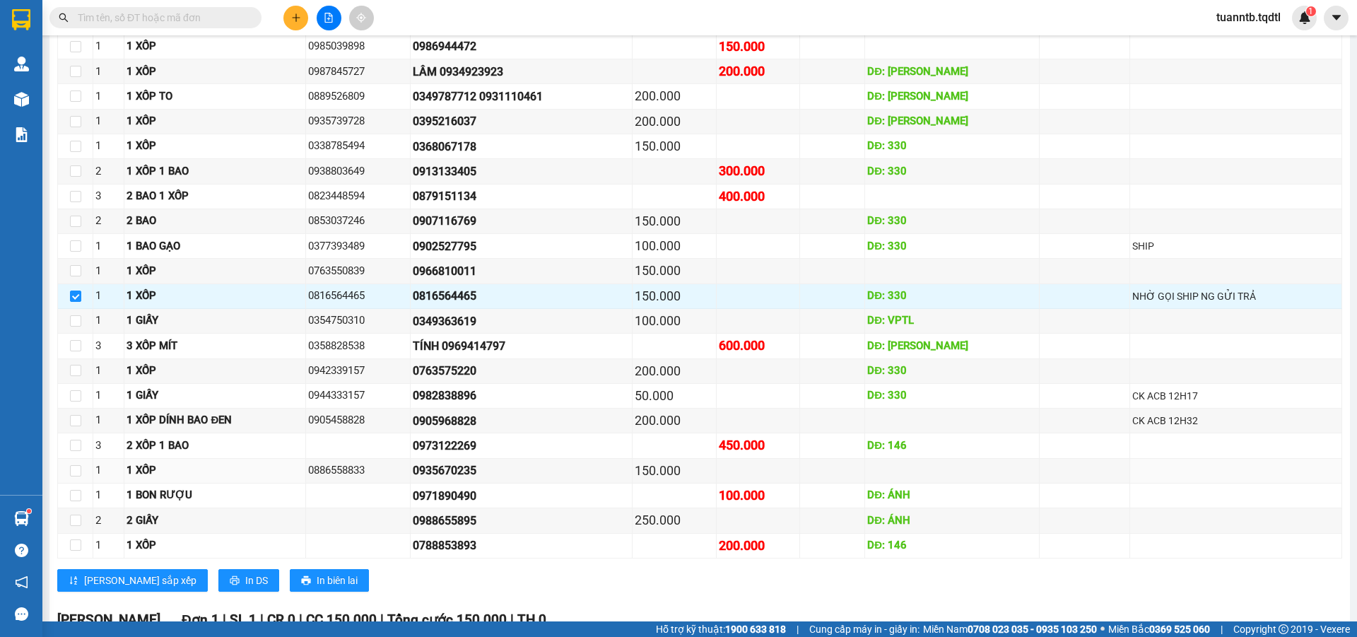
drag, startPoint x: 613, startPoint y: 430, endPoint x: 578, endPoint y: 373, distance: 66.9
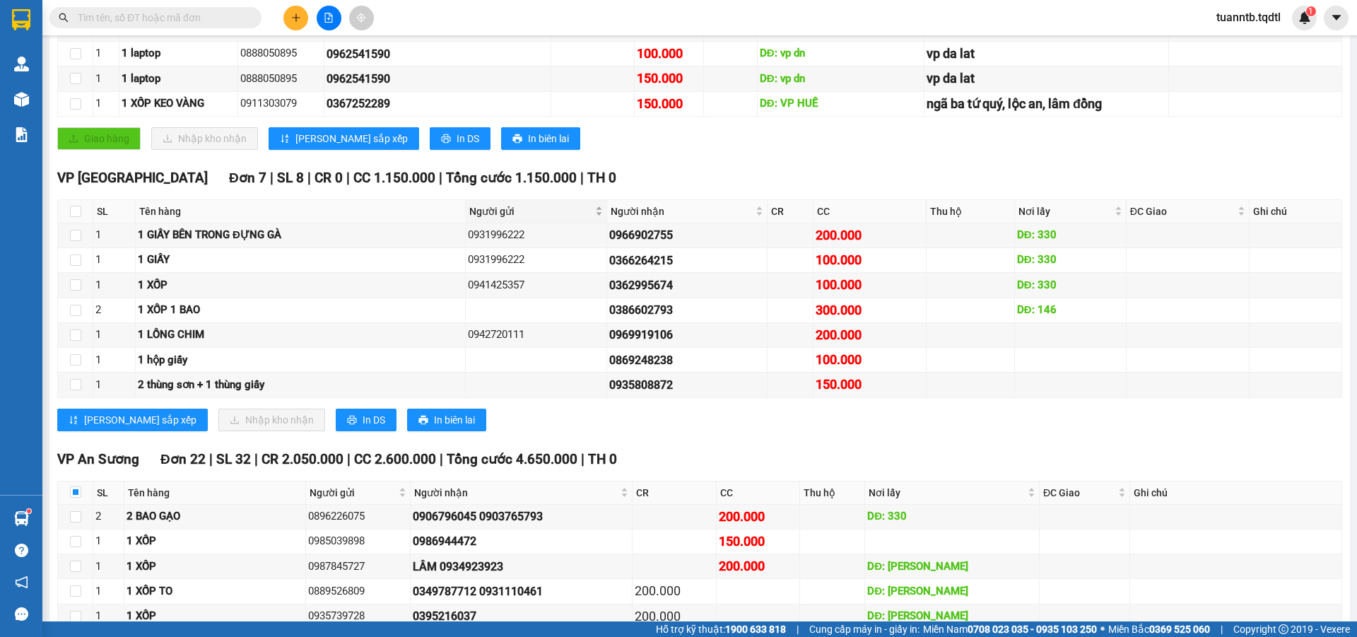
scroll to position [0, 0]
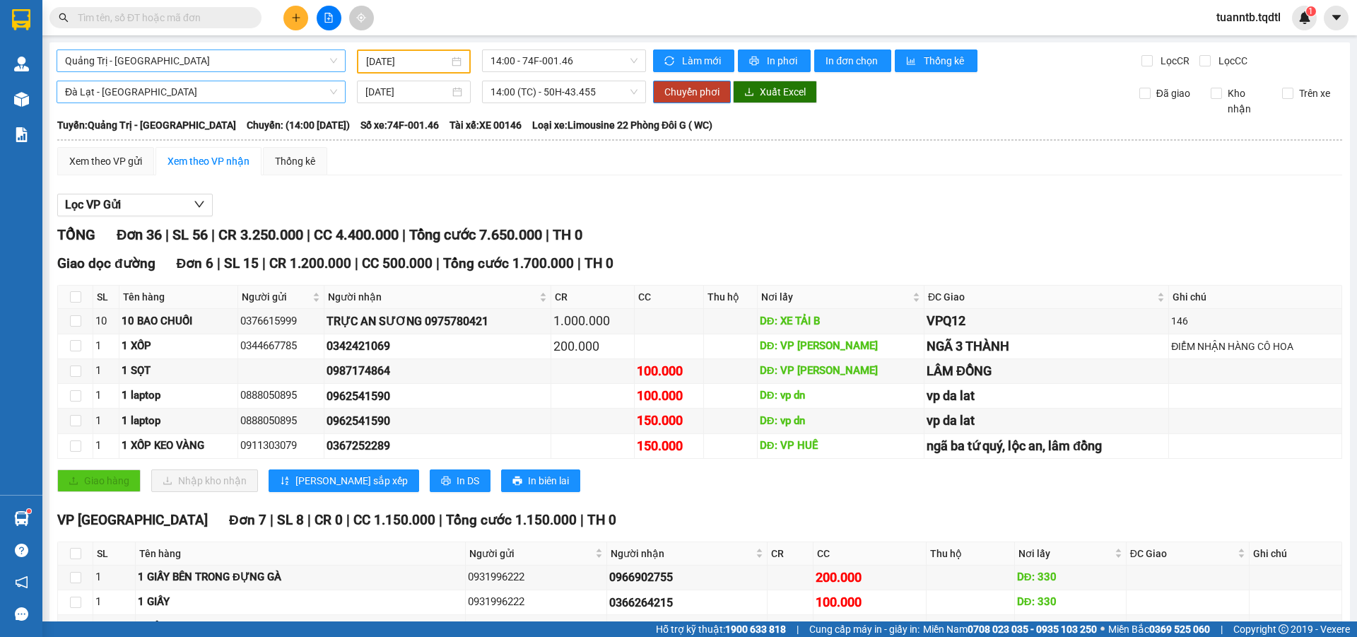
click at [589, 106] on div "Đà Lạt - Sài Gòn 14/09/2025 14:00 (TC) - 50H-43.455 Chuyển phơi Xuất Excel Đã g…" at bounding box center [700, 99] width 1286 height 36
click at [583, 98] on span "14:00 (TC) - 50H-43.455" at bounding box center [563, 91] width 147 height 21
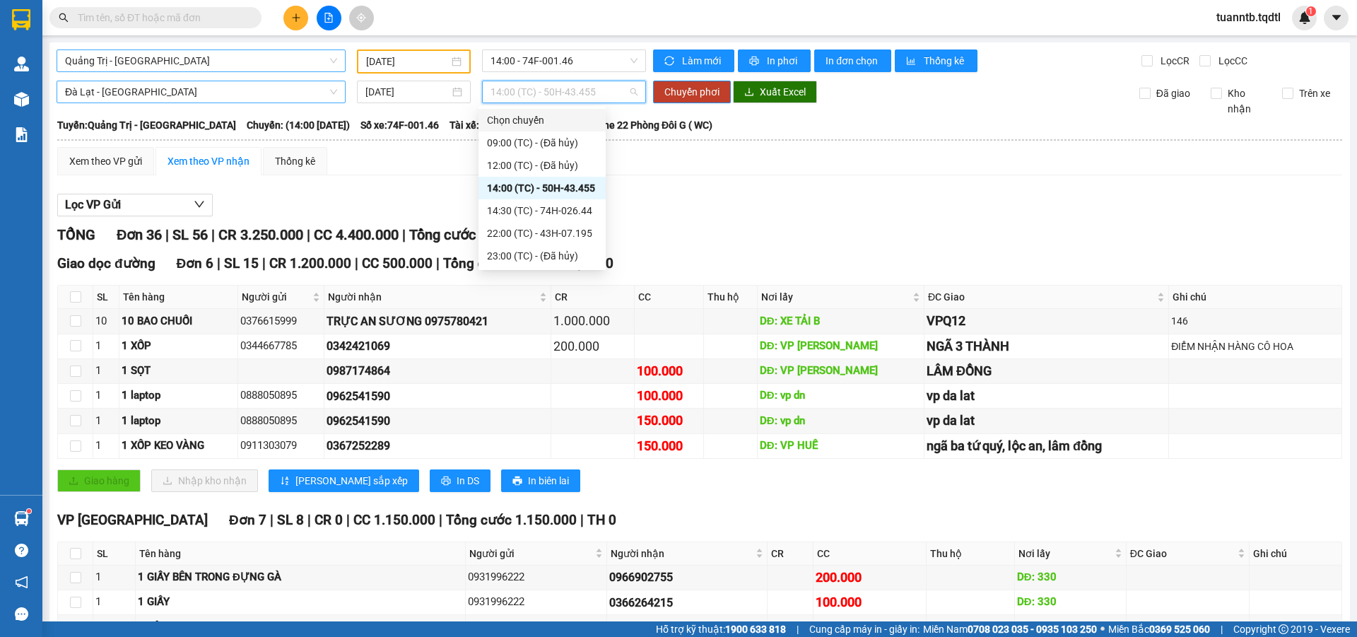
click at [552, 125] on div "Chọn chuyến" at bounding box center [542, 120] width 110 height 16
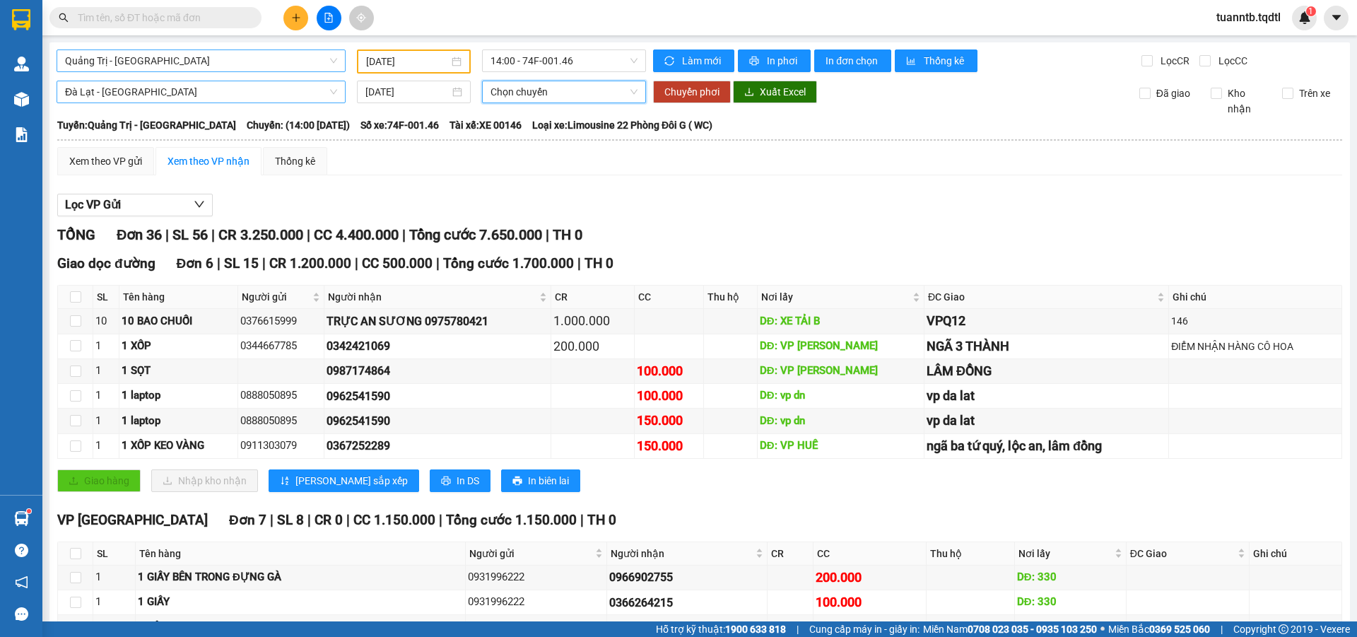
click at [558, 95] on span "Chọn chuyến" at bounding box center [563, 91] width 147 height 21
click at [602, 101] on span "Chọn chuyến" at bounding box center [563, 91] width 147 height 21
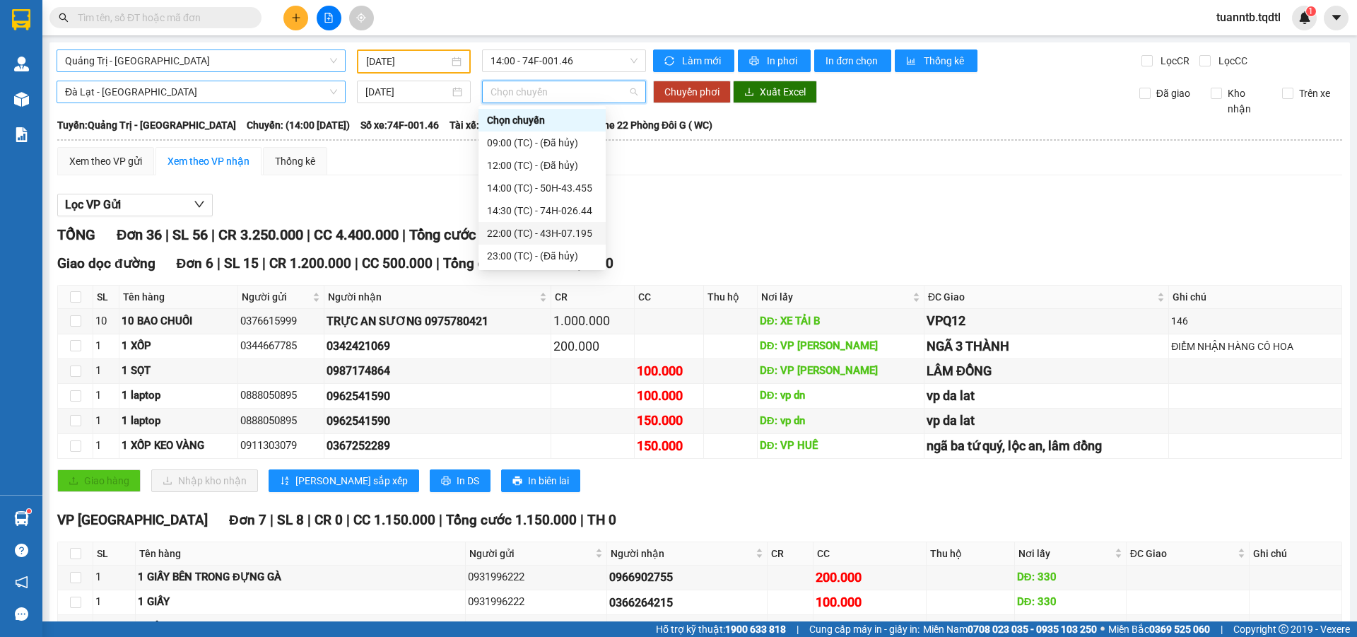
click at [135, 64] on span "Quảng Trị - [GEOGRAPHIC_DATA]" at bounding box center [201, 60] width 272 height 21
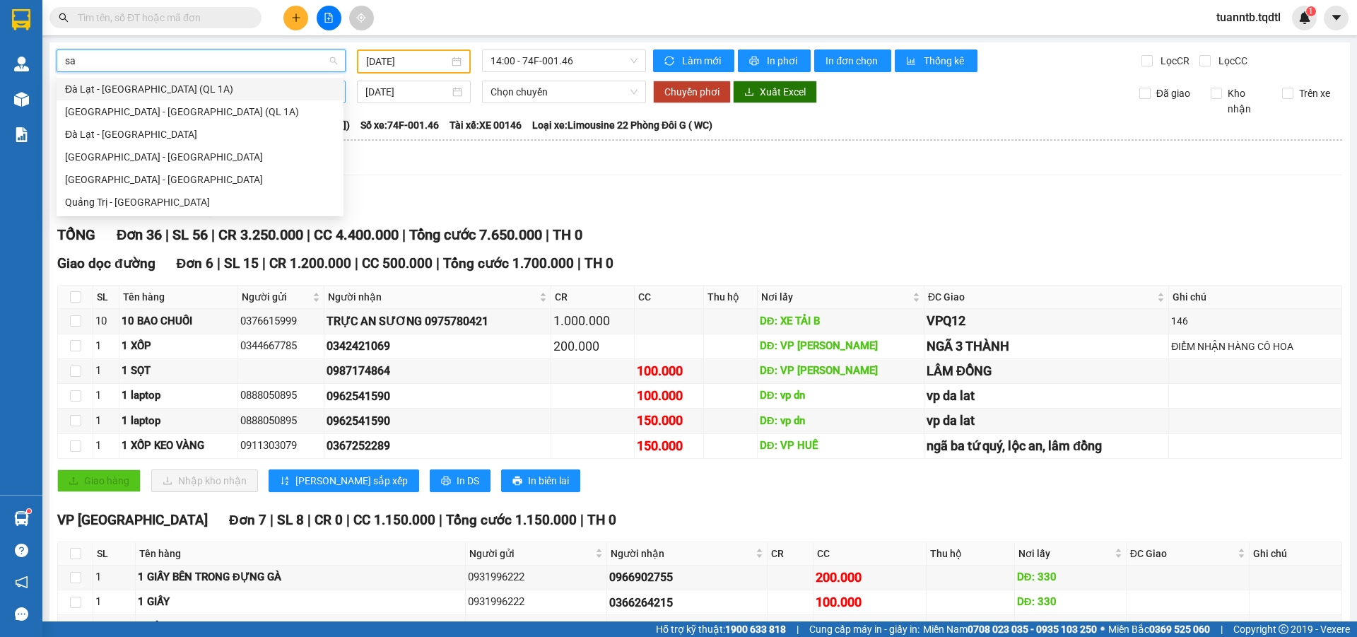
type input "sai"
click at [88, 163] on div "Sài Gòn - Đà Lạt" at bounding box center [200, 157] width 270 height 16
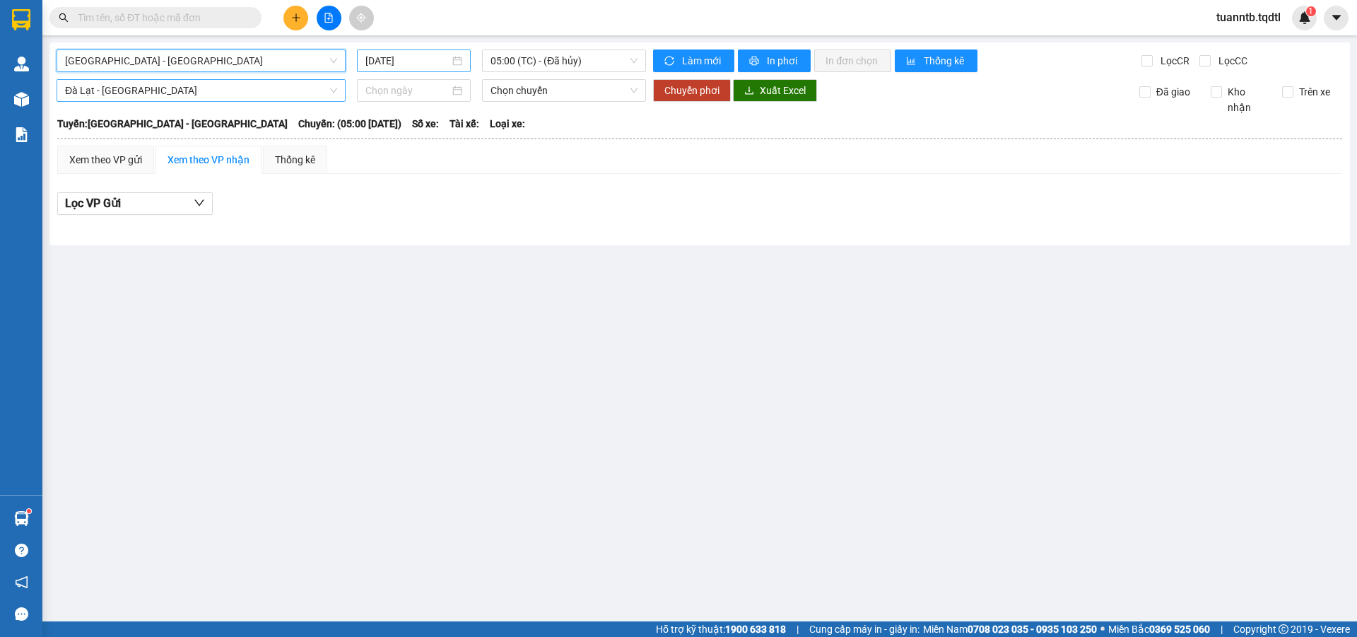
click at [386, 52] on div "[DATE]" at bounding box center [414, 60] width 114 height 23
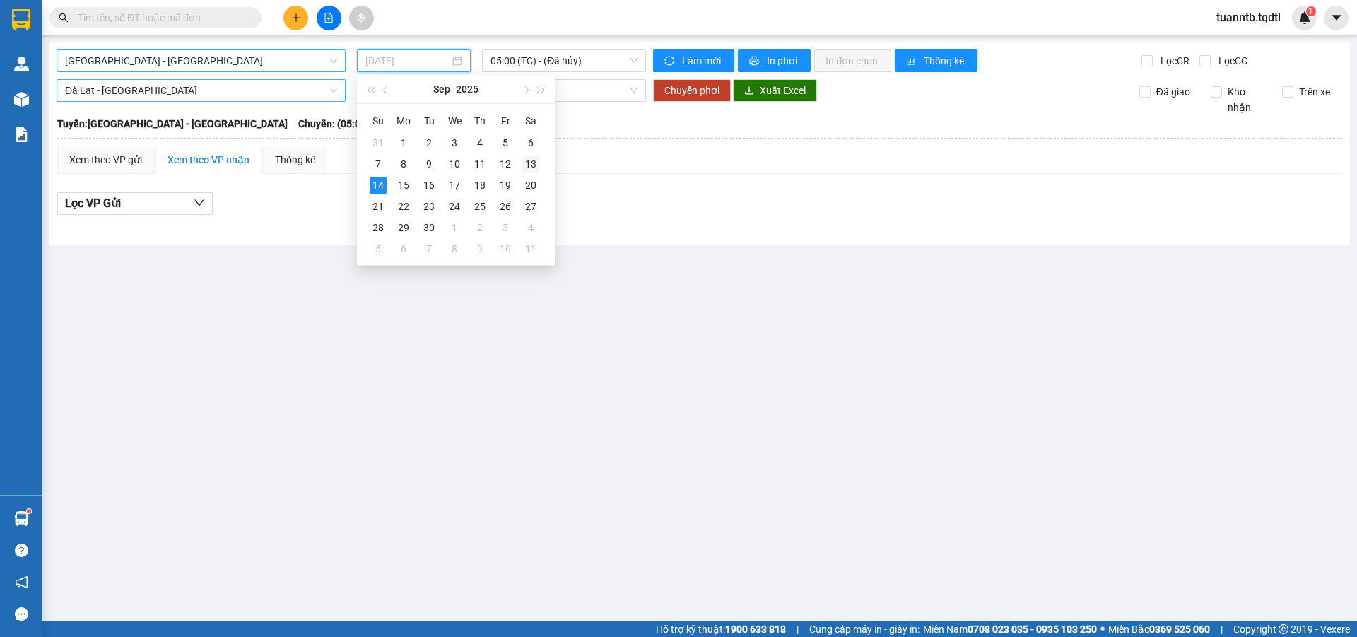
click at [535, 165] on div "13" at bounding box center [530, 163] width 17 height 17
type input "[DATE]"
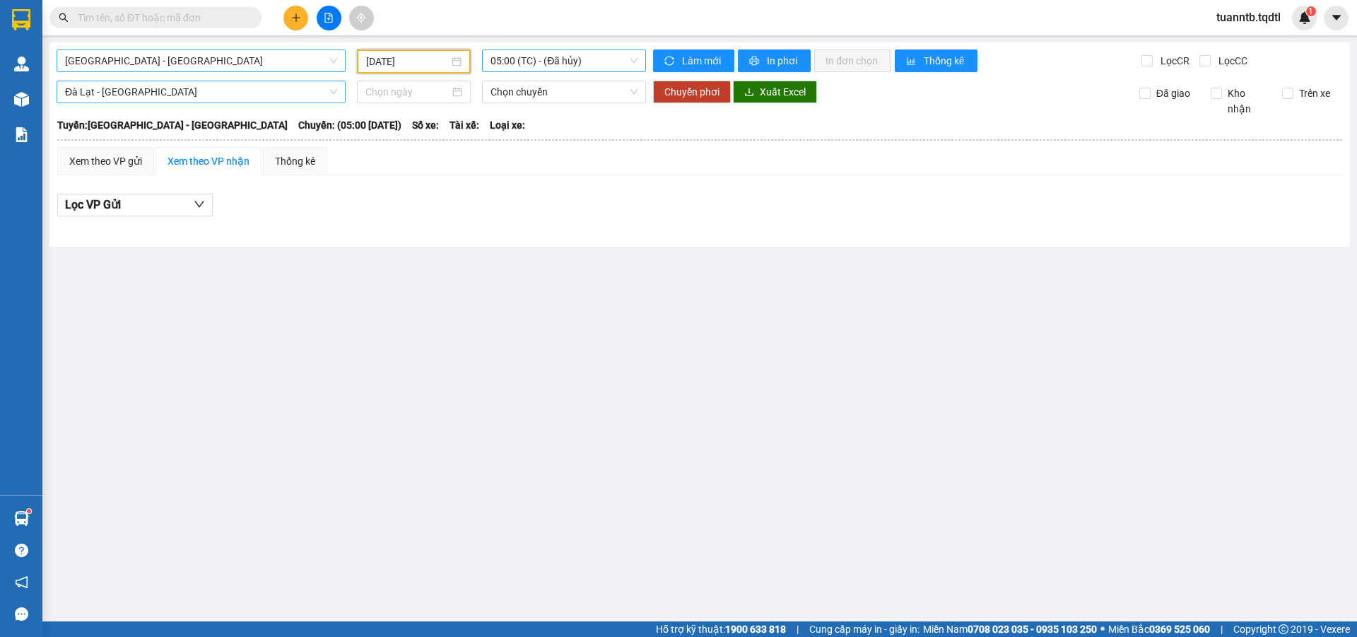
click at [606, 59] on span "05:00 (TC) - (Đã hủy)" at bounding box center [563, 60] width 147 height 21
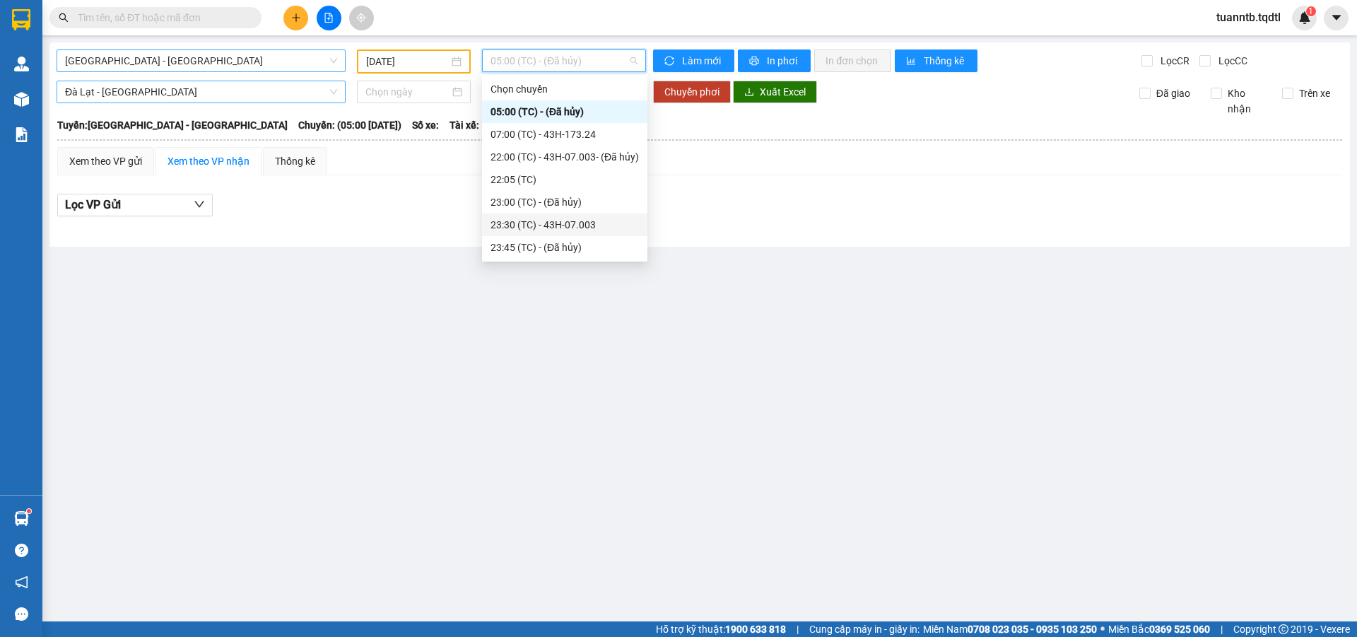
click at [581, 218] on div "23:30 (TC) - 43H-07.003" at bounding box center [564, 225] width 148 height 16
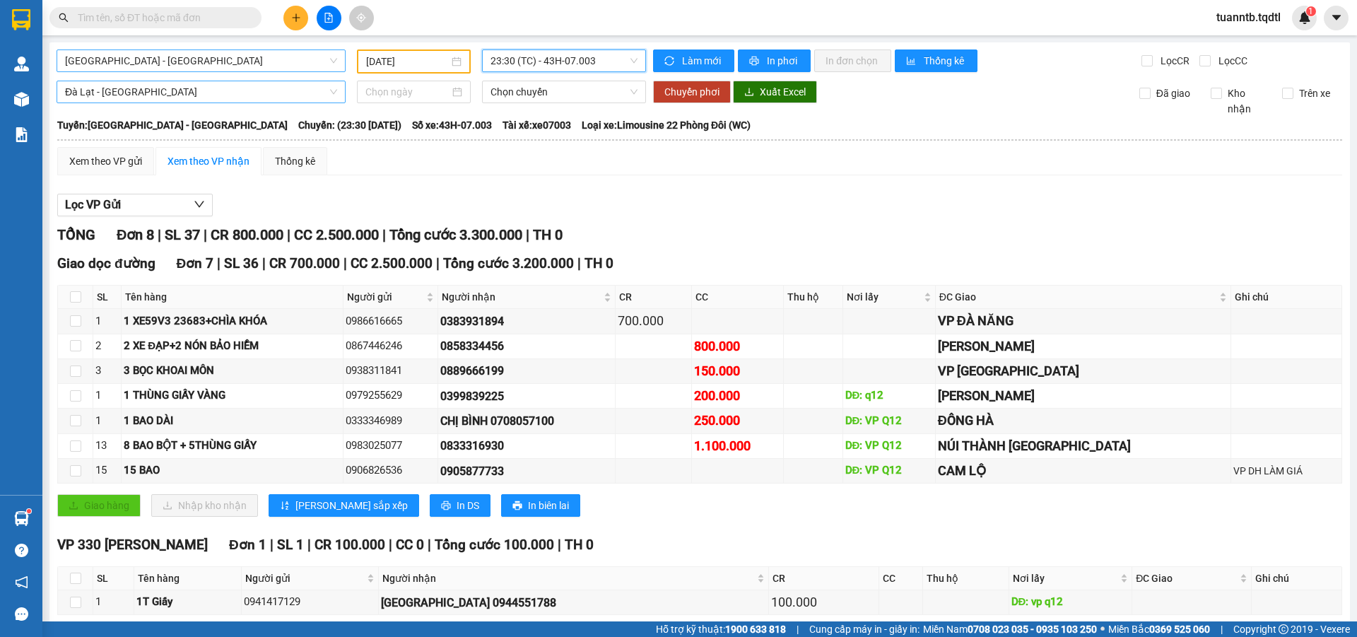
click at [285, 61] on span "Sài Gòn - Đà Lạt" at bounding box center [201, 60] width 272 height 21
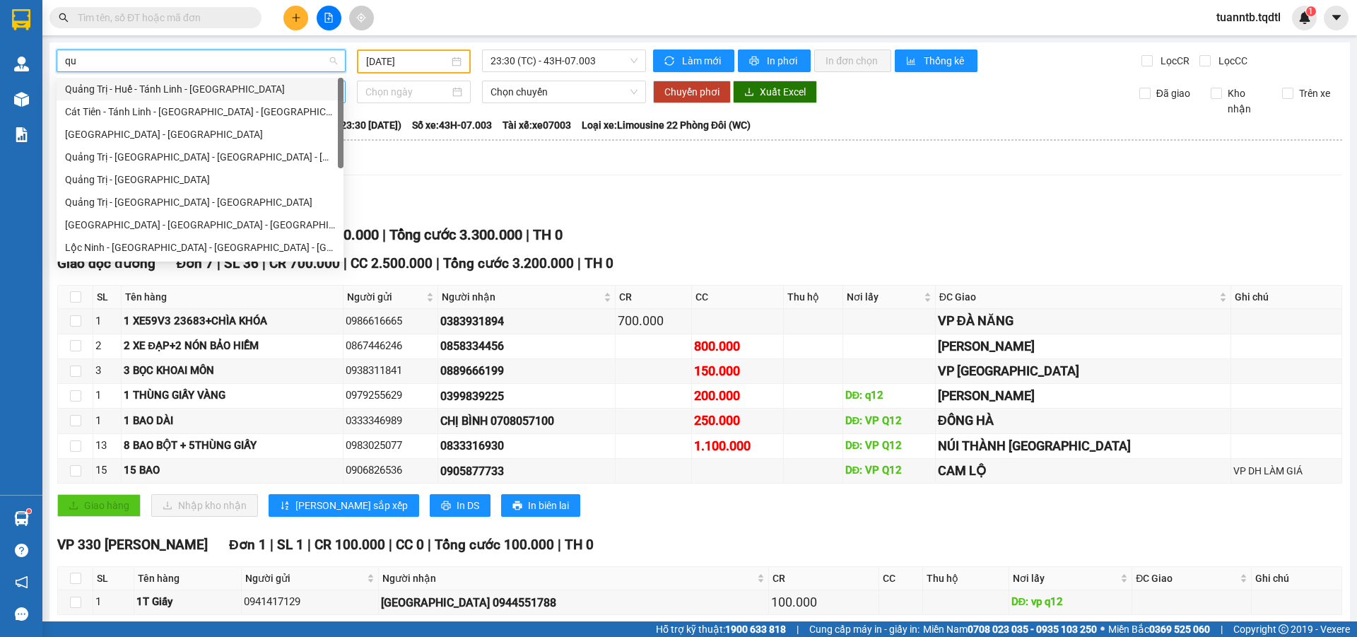
type input "qua"
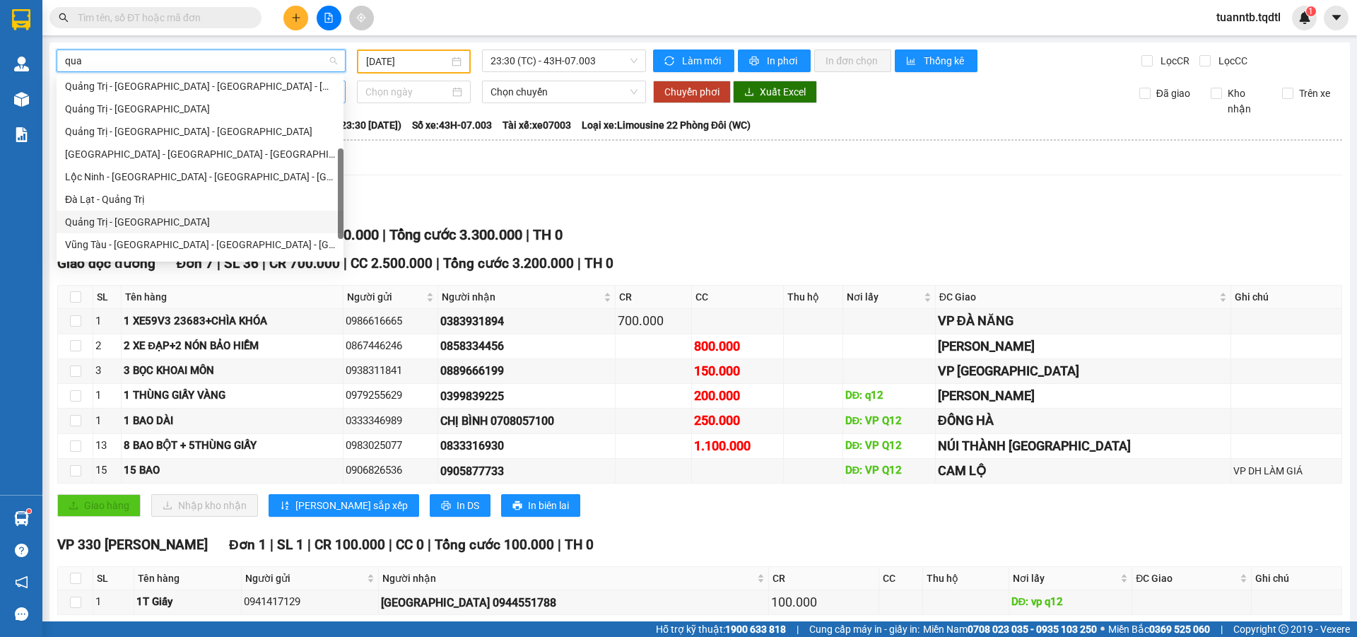
click at [131, 214] on div "Quảng Trị - [GEOGRAPHIC_DATA]" at bounding box center [200, 222] width 270 height 16
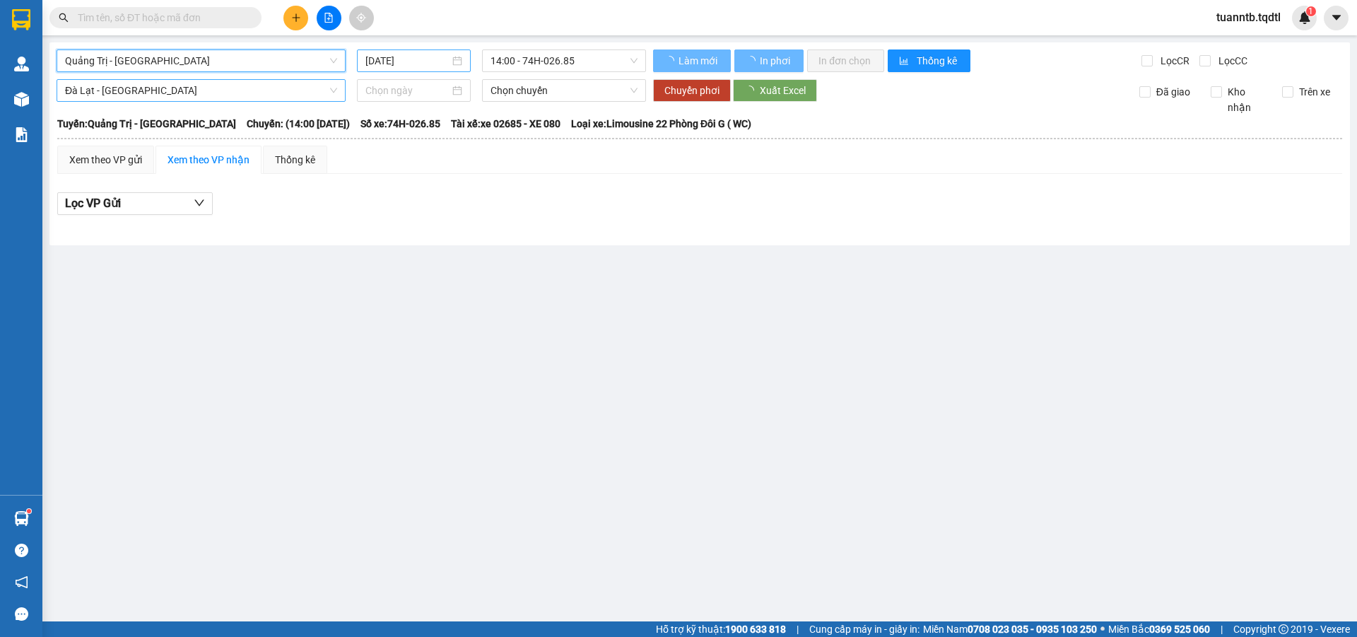
click at [386, 59] on input "[DATE]" at bounding box center [407, 61] width 84 height 16
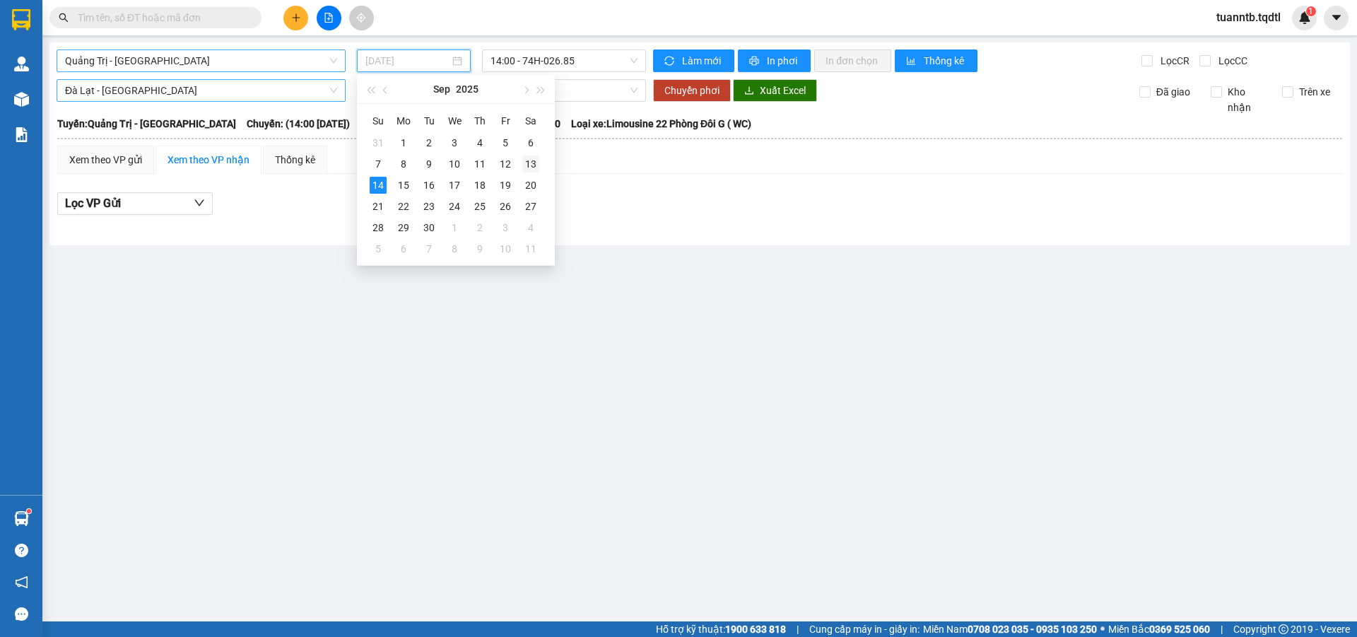
click at [528, 165] on div "13" at bounding box center [530, 163] width 17 height 17
type input "[DATE]"
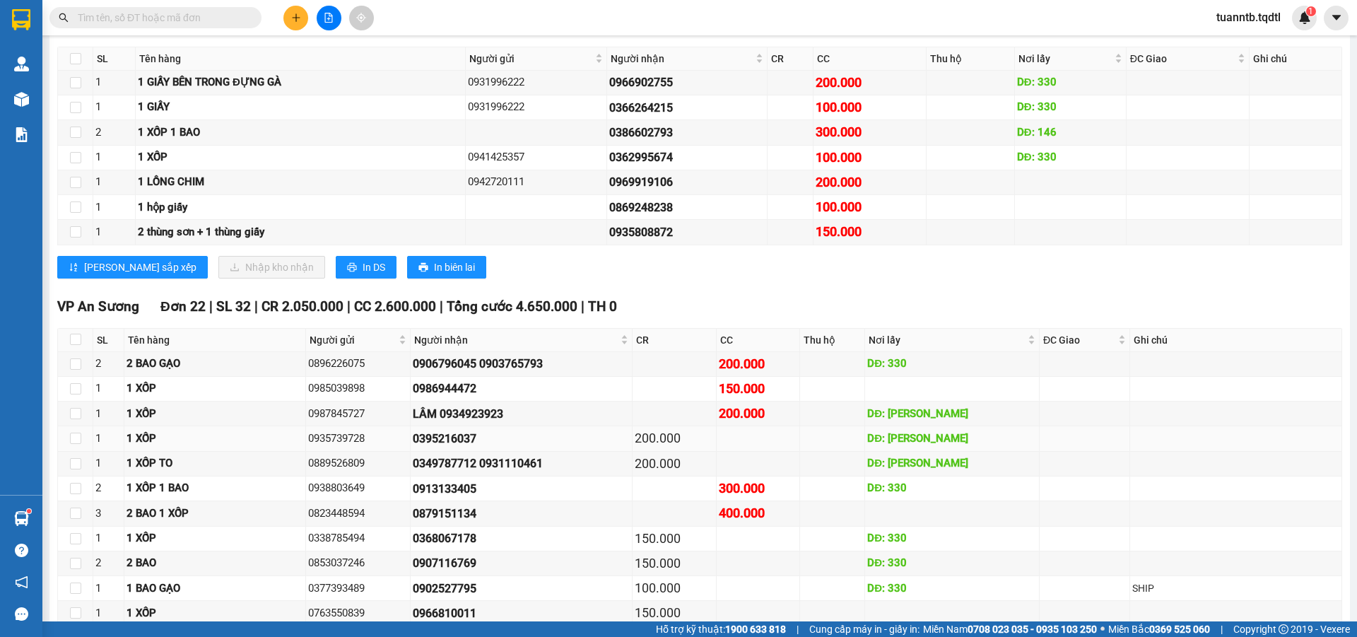
scroll to position [424, 0]
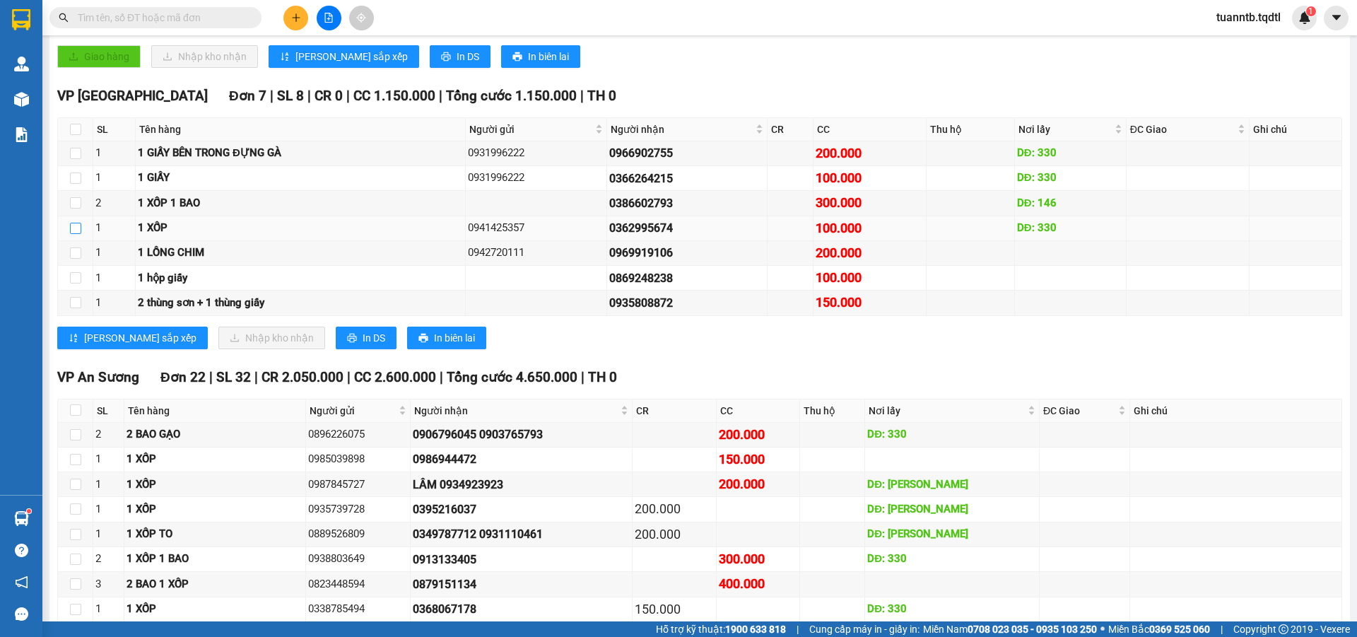
click at [70, 227] on input "checkbox" at bounding box center [75, 228] width 11 height 11
checkbox input "true"
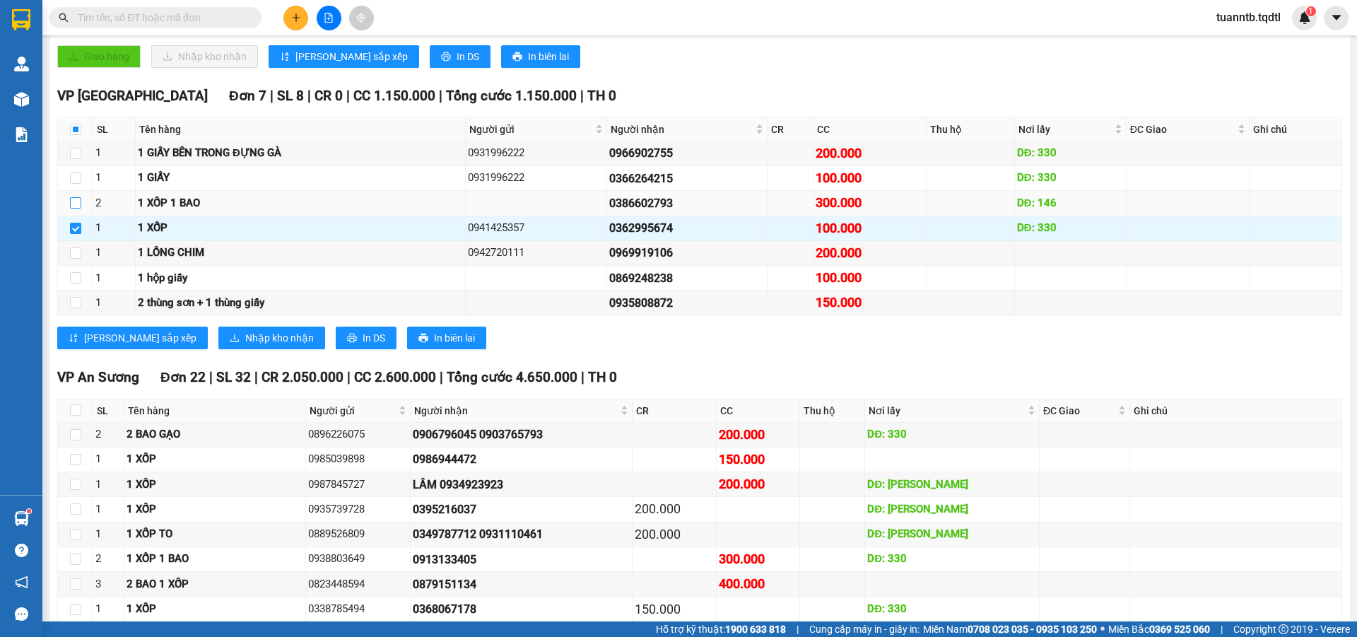
click at [73, 203] on input "checkbox" at bounding box center [75, 202] width 11 height 11
checkbox input "true"
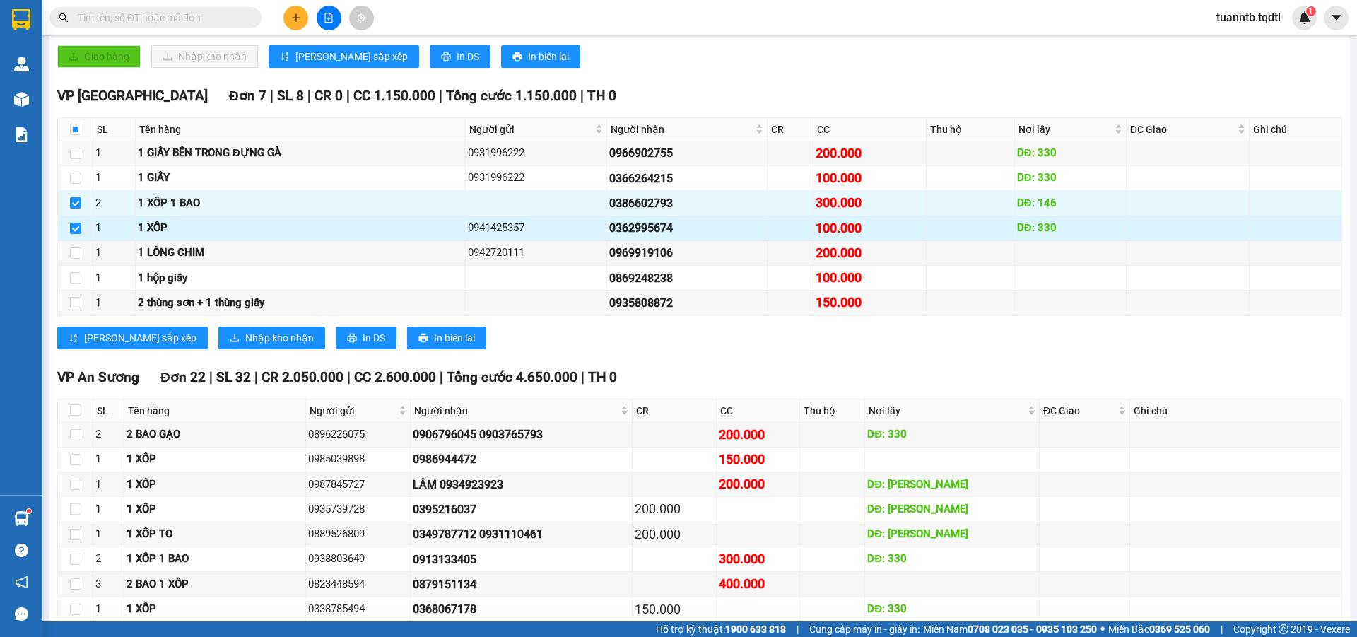
click at [78, 225] on input "checkbox" at bounding box center [75, 228] width 11 height 11
checkbox input "false"
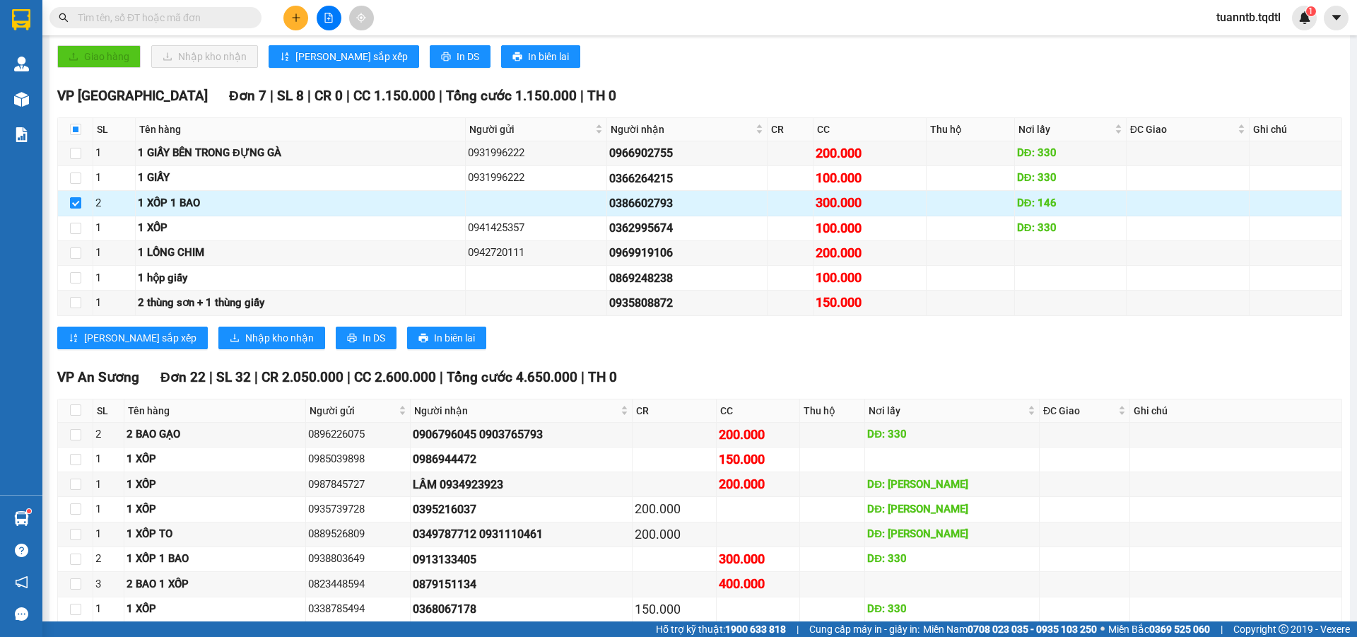
click at [76, 200] on input "checkbox" at bounding box center [75, 202] width 11 height 11
checkbox input "false"
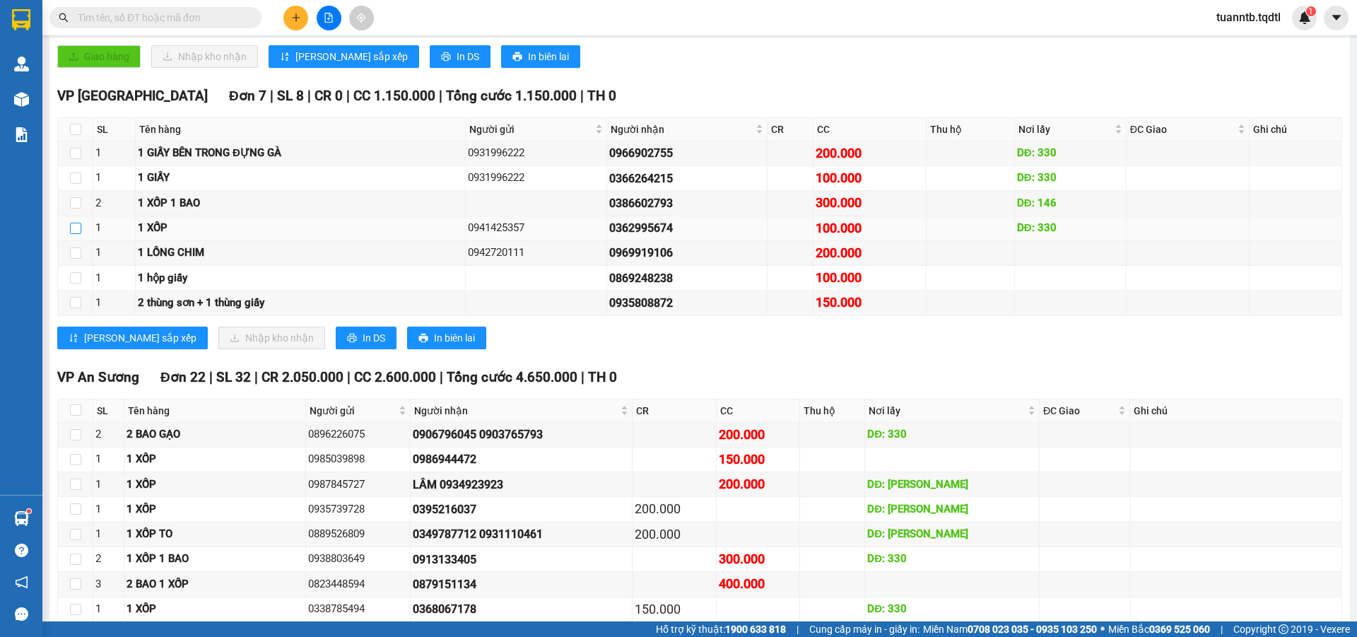
click at [76, 223] on input "checkbox" at bounding box center [75, 228] width 11 height 11
checkbox input "true"
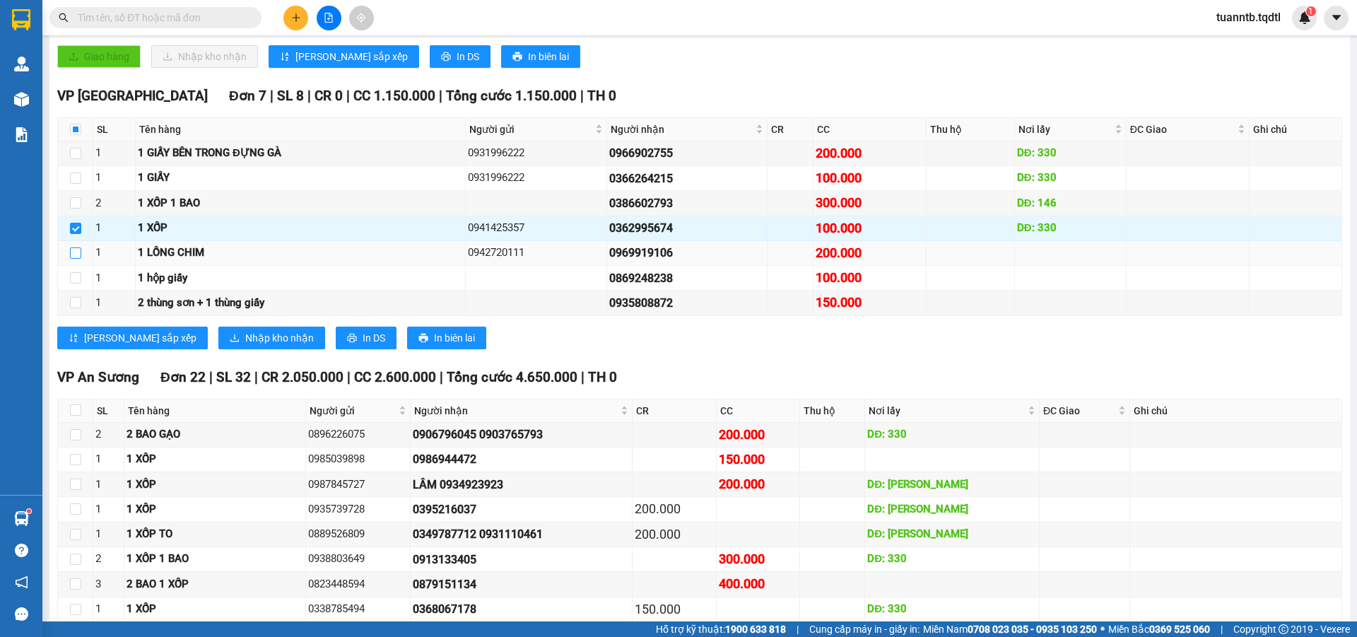
click at [72, 252] on input "checkbox" at bounding box center [75, 252] width 11 height 11
checkbox input "true"
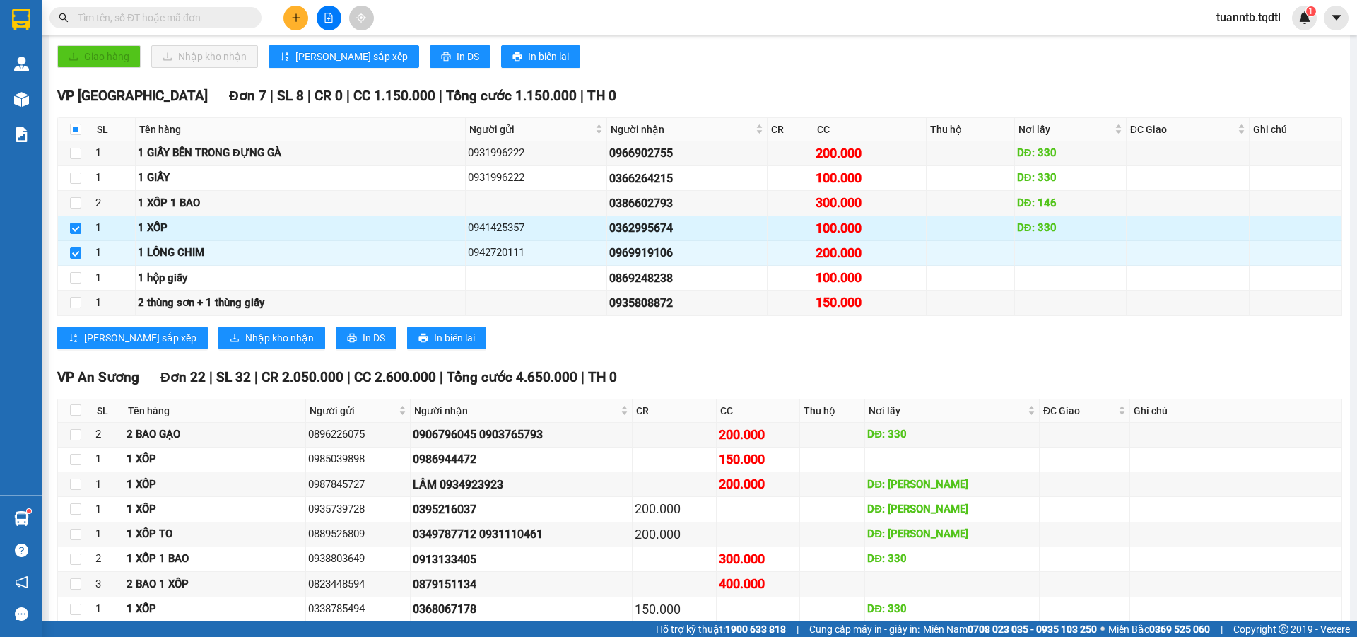
click at [76, 237] on td at bounding box center [75, 228] width 35 height 25
click at [76, 232] on input "checkbox" at bounding box center [75, 228] width 11 height 11
checkbox input "false"
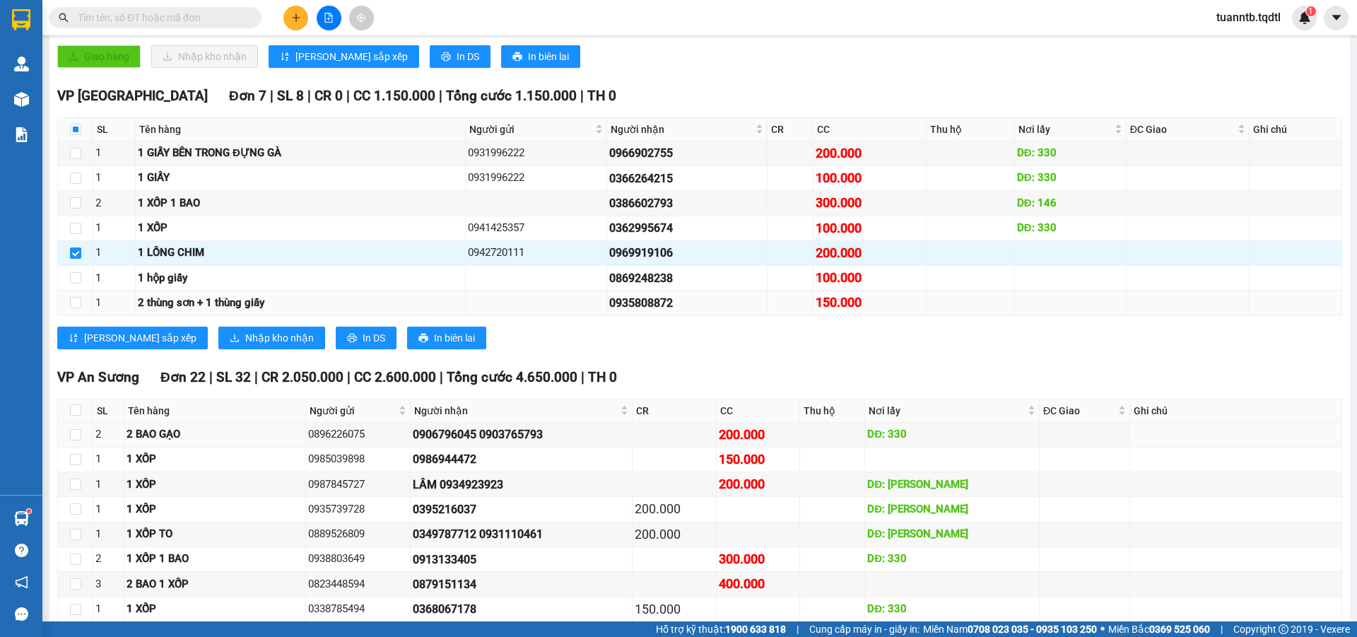
drag, startPoint x: 766, startPoint y: 433, endPoint x: 1049, endPoint y: 298, distance: 313.2
click at [1049, 298] on td at bounding box center [1071, 302] width 112 height 25
click at [75, 273] on input "checkbox" at bounding box center [75, 277] width 11 height 11
checkbox input "true"
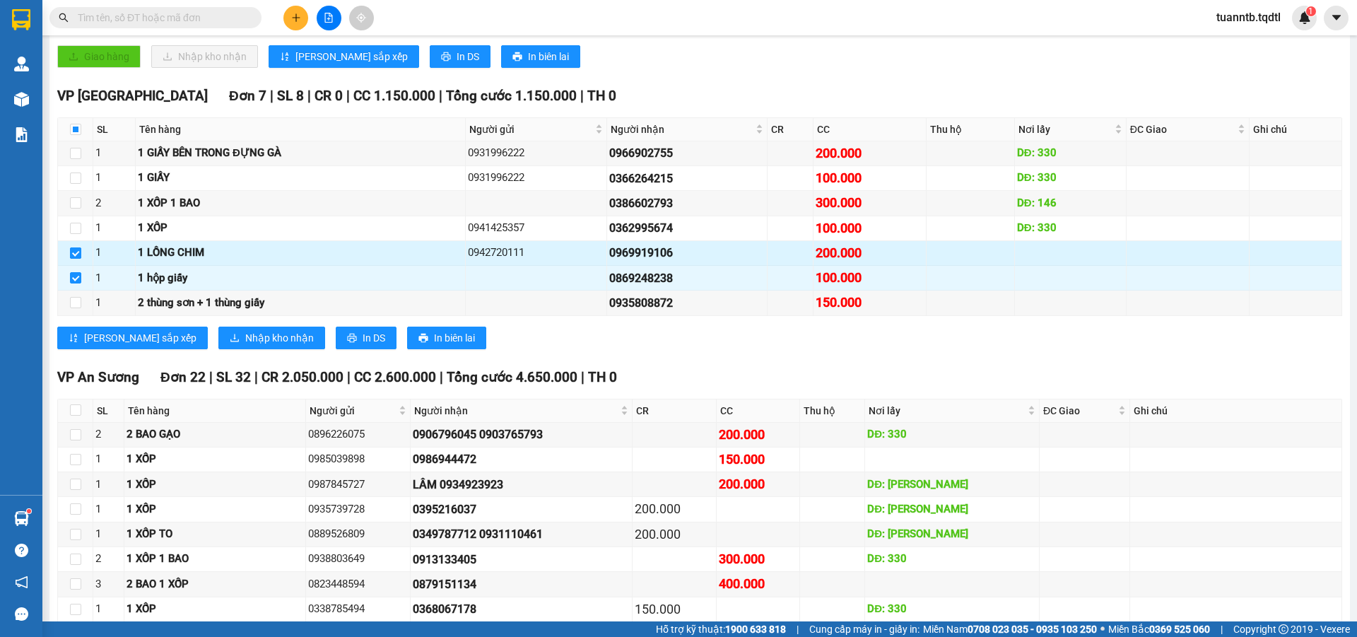
click at [76, 258] on input "checkbox" at bounding box center [75, 252] width 11 height 11
checkbox input "false"
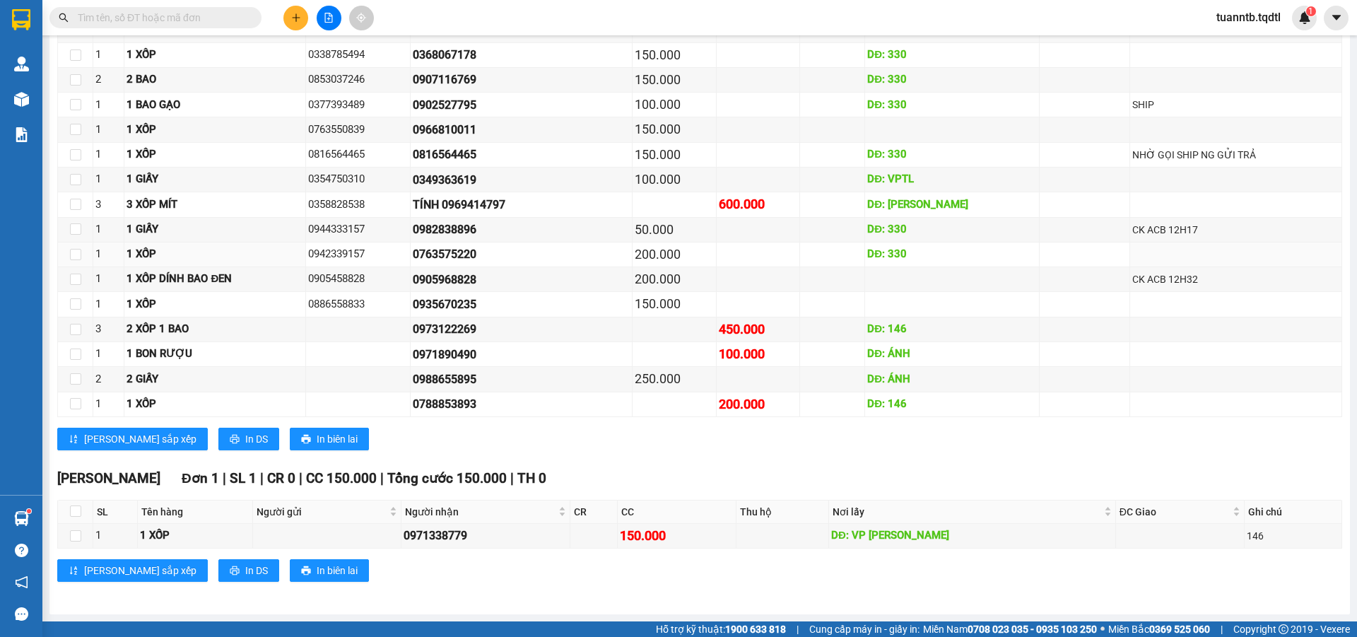
scroll to position [413, 0]
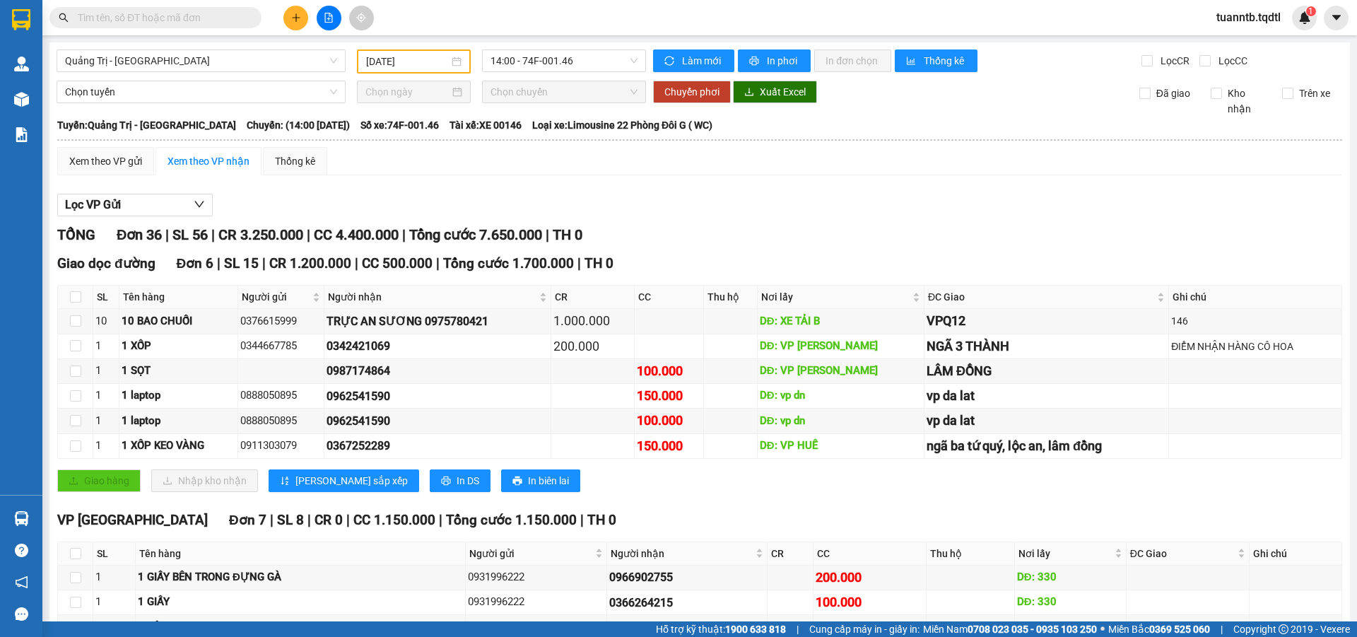
type input "[DATE]"
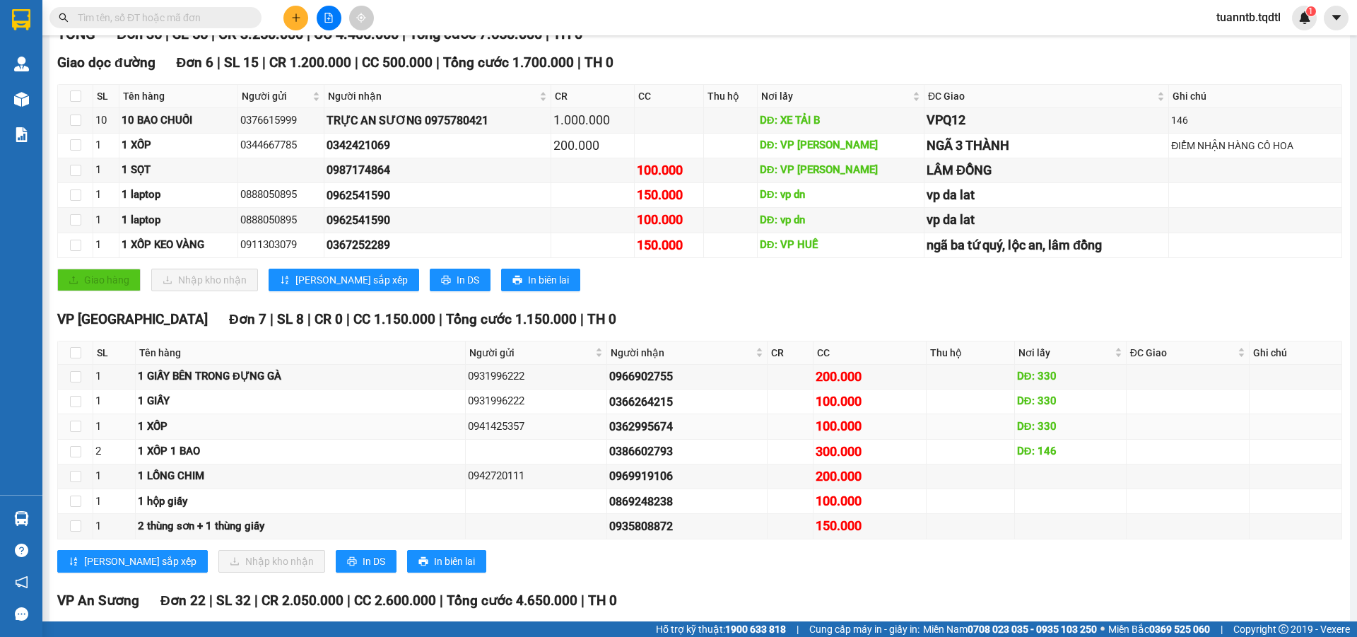
scroll to position [413, 0]
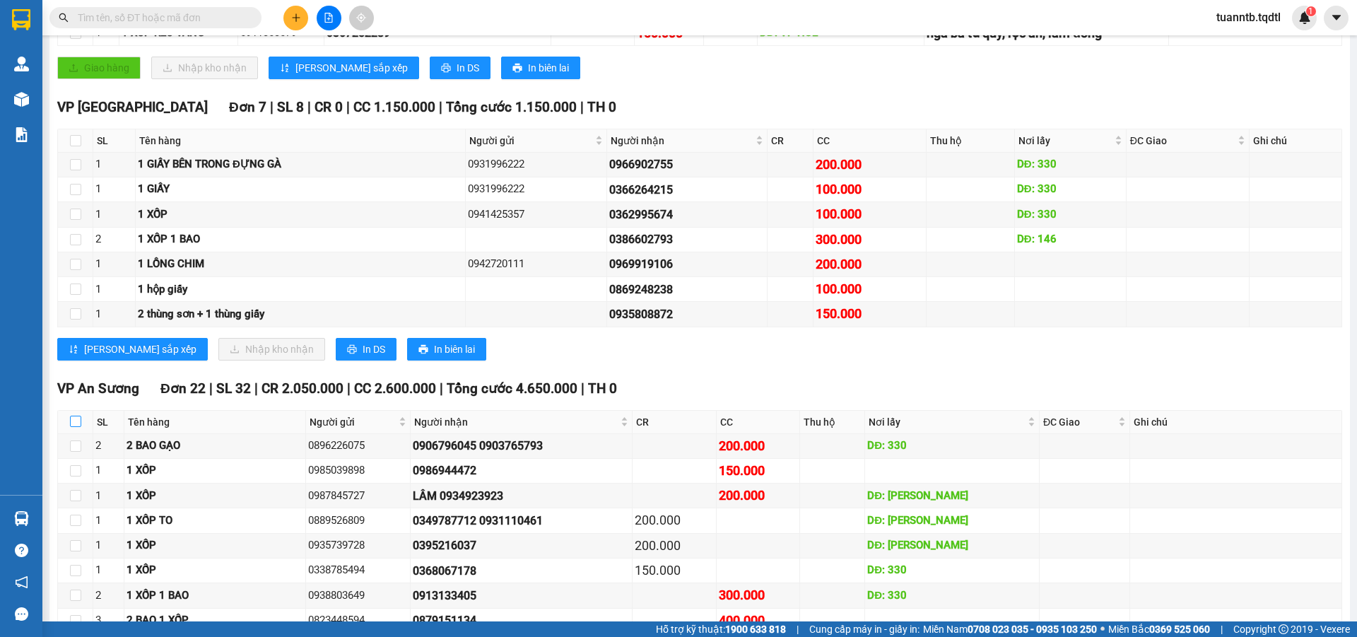
click at [73, 418] on input "checkbox" at bounding box center [75, 420] width 11 height 11
checkbox input "true"
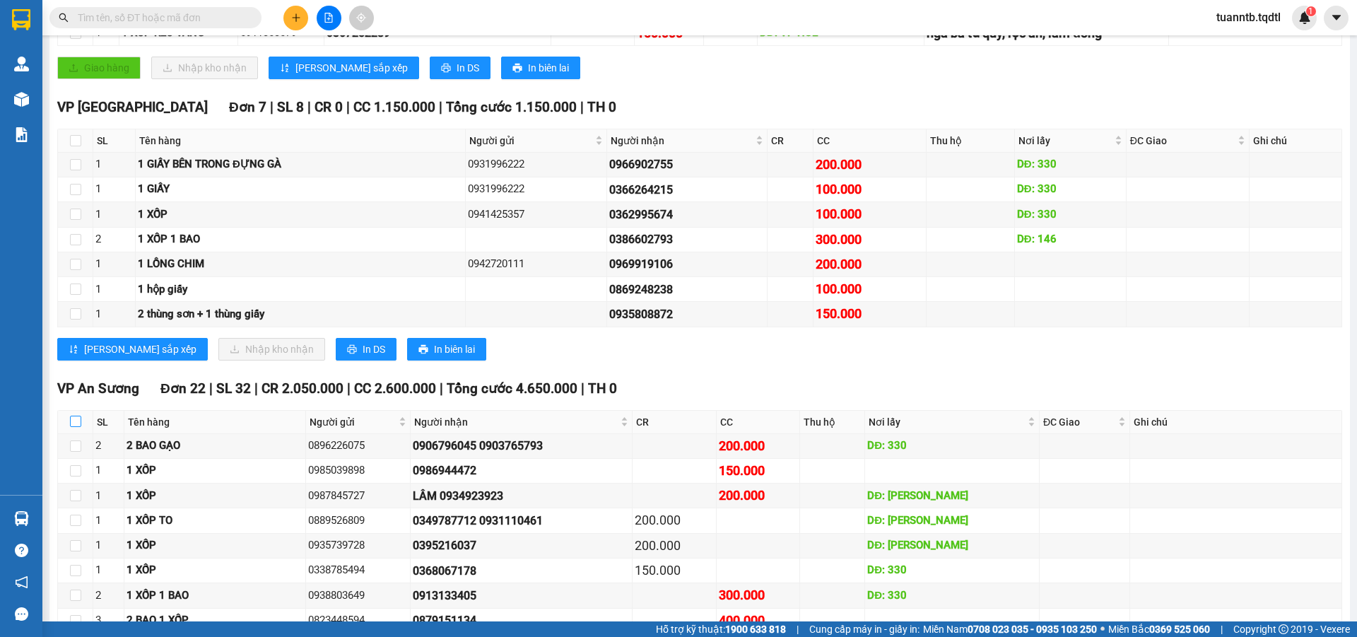
checkbox input "true"
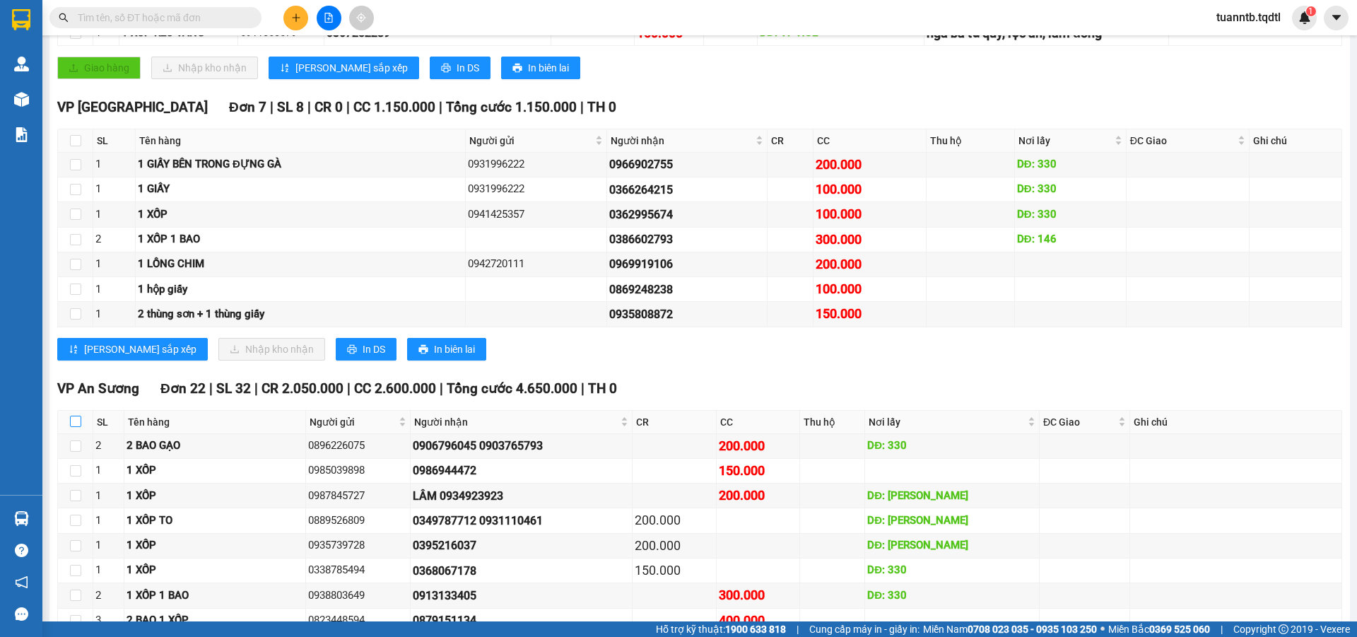
checkbox input "true"
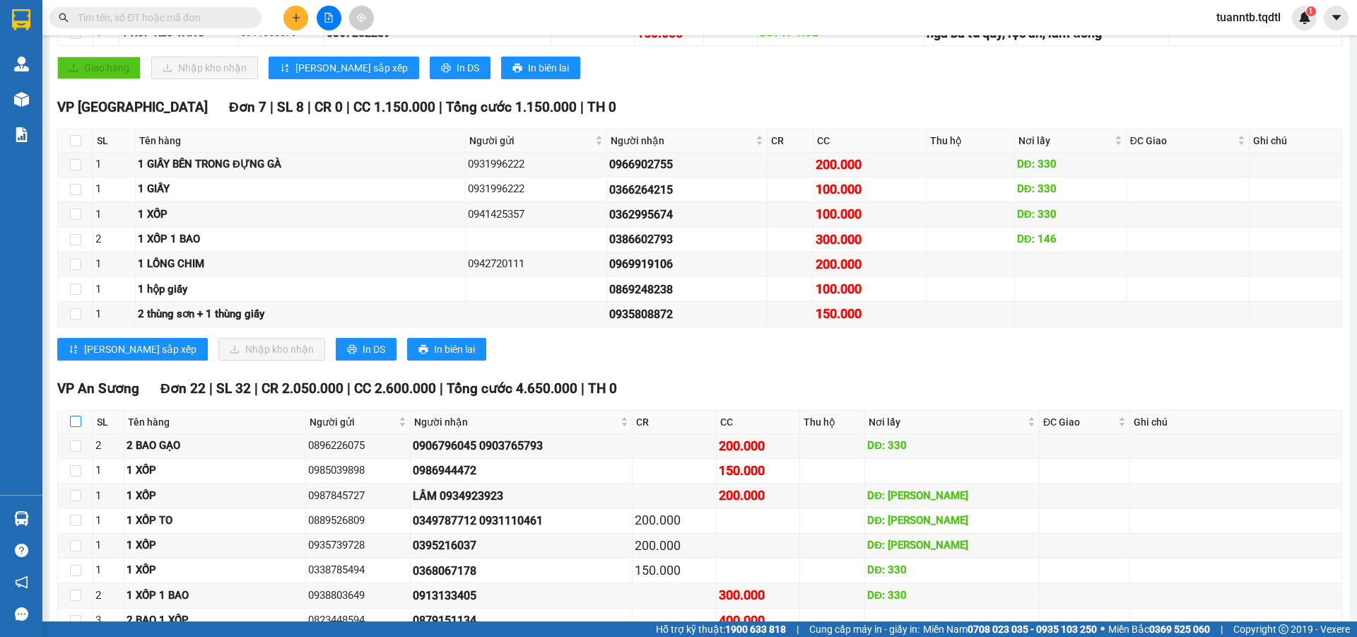
checkbox input "true"
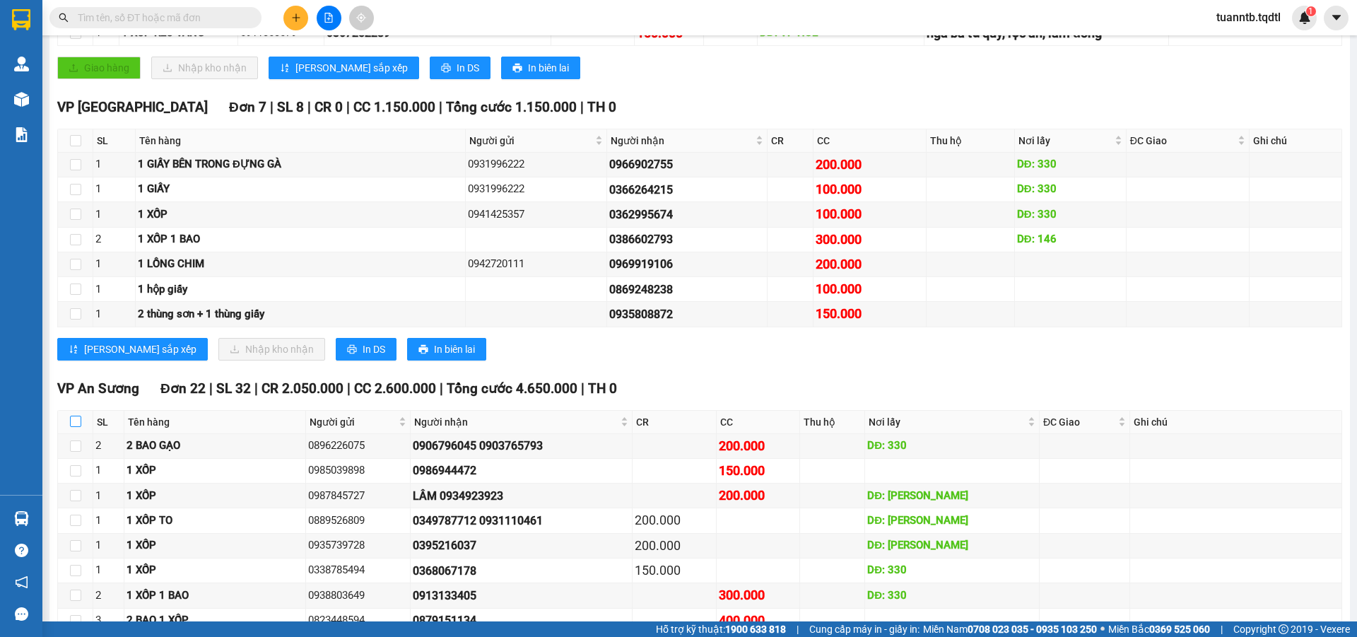
checkbox input "true"
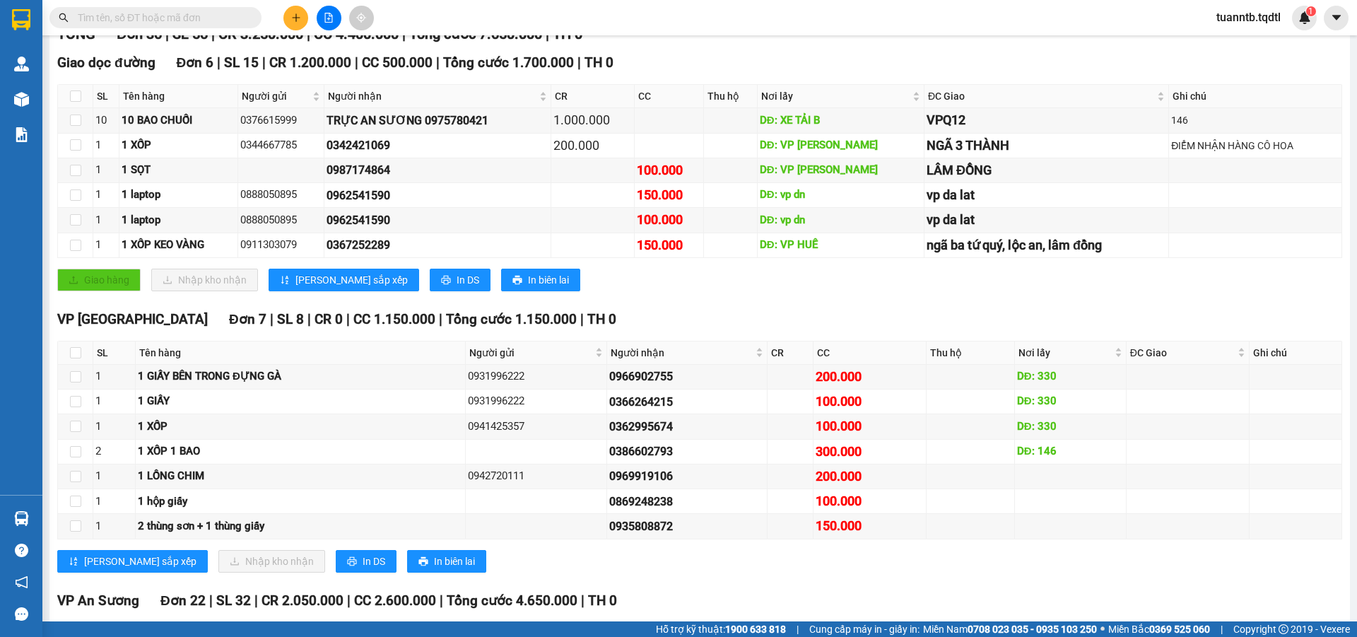
scroll to position [0, 0]
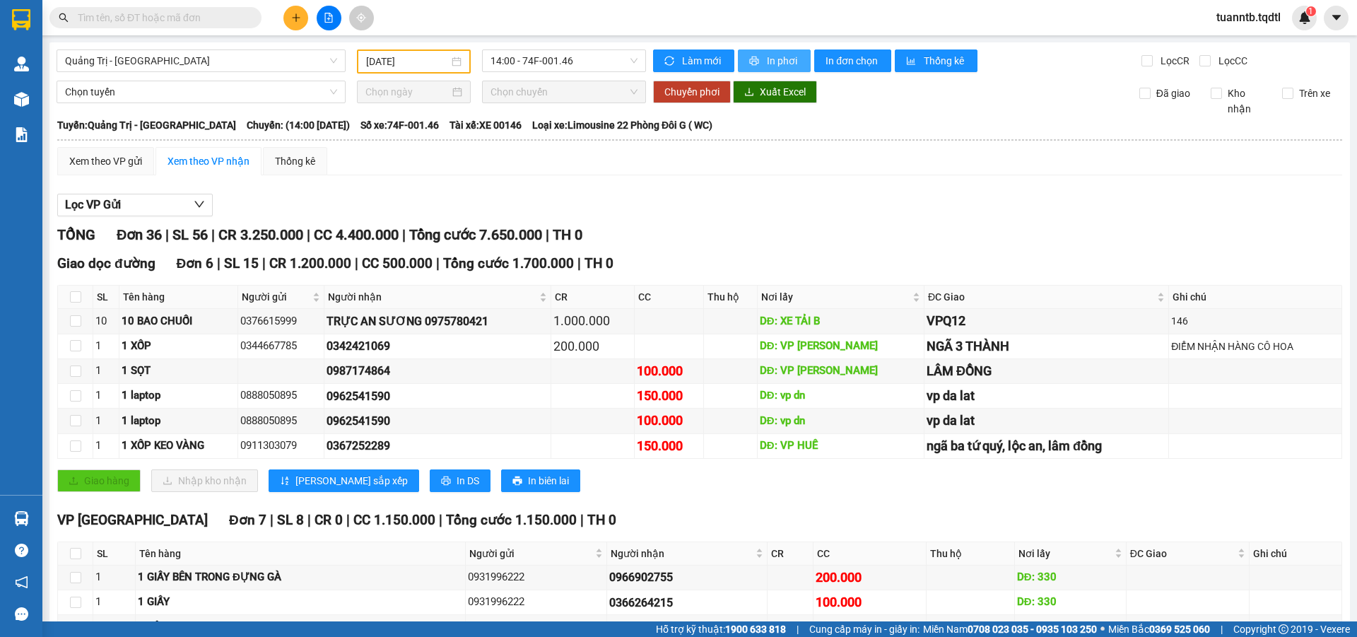
drag, startPoint x: 770, startPoint y: 64, endPoint x: 790, endPoint y: 55, distance: 22.2
click at [777, 58] on span "In phơi" at bounding box center [783, 61] width 33 height 16
click at [772, 54] on span "In phơi" at bounding box center [783, 61] width 33 height 16
